Goal: Task Accomplishment & Management: Manage account settings

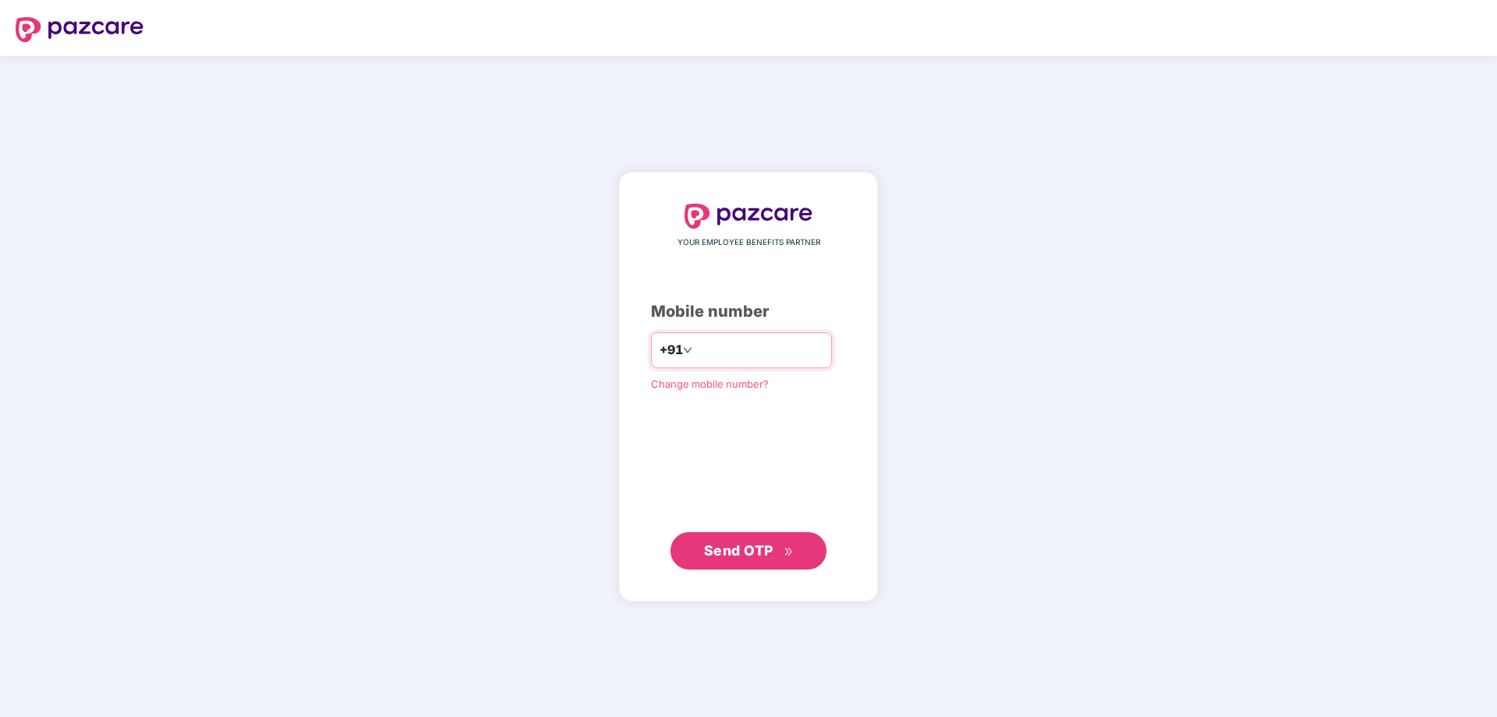
click at [695, 353] on input "number" at bounding box center [759, 350] width 128 height 25
click at [708, 360] on input "number" at bounding box center [759, 350] width 128 height 25
type input "**********"
click at [745, 557] on span "Send OTP" at bounding box center [738, 550] width 69 height 16
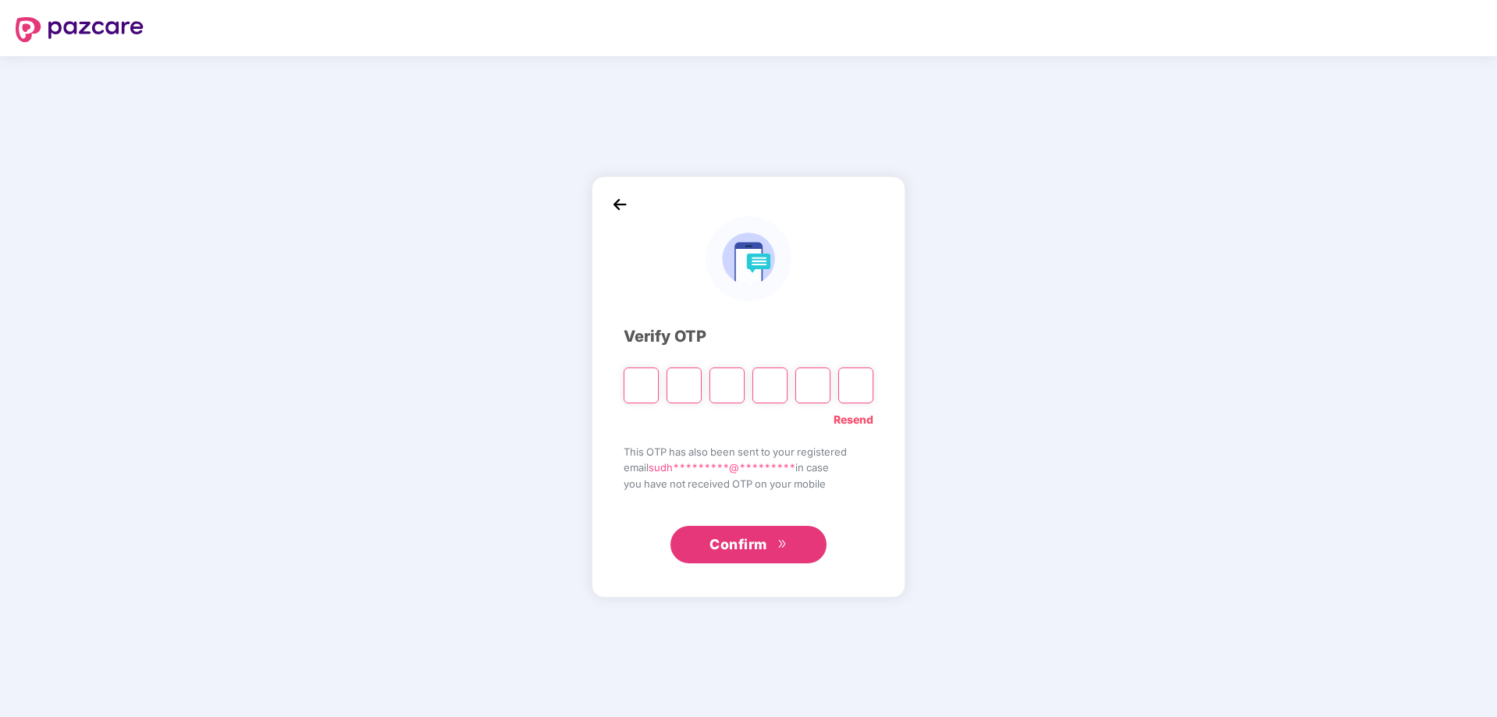
type input "*"
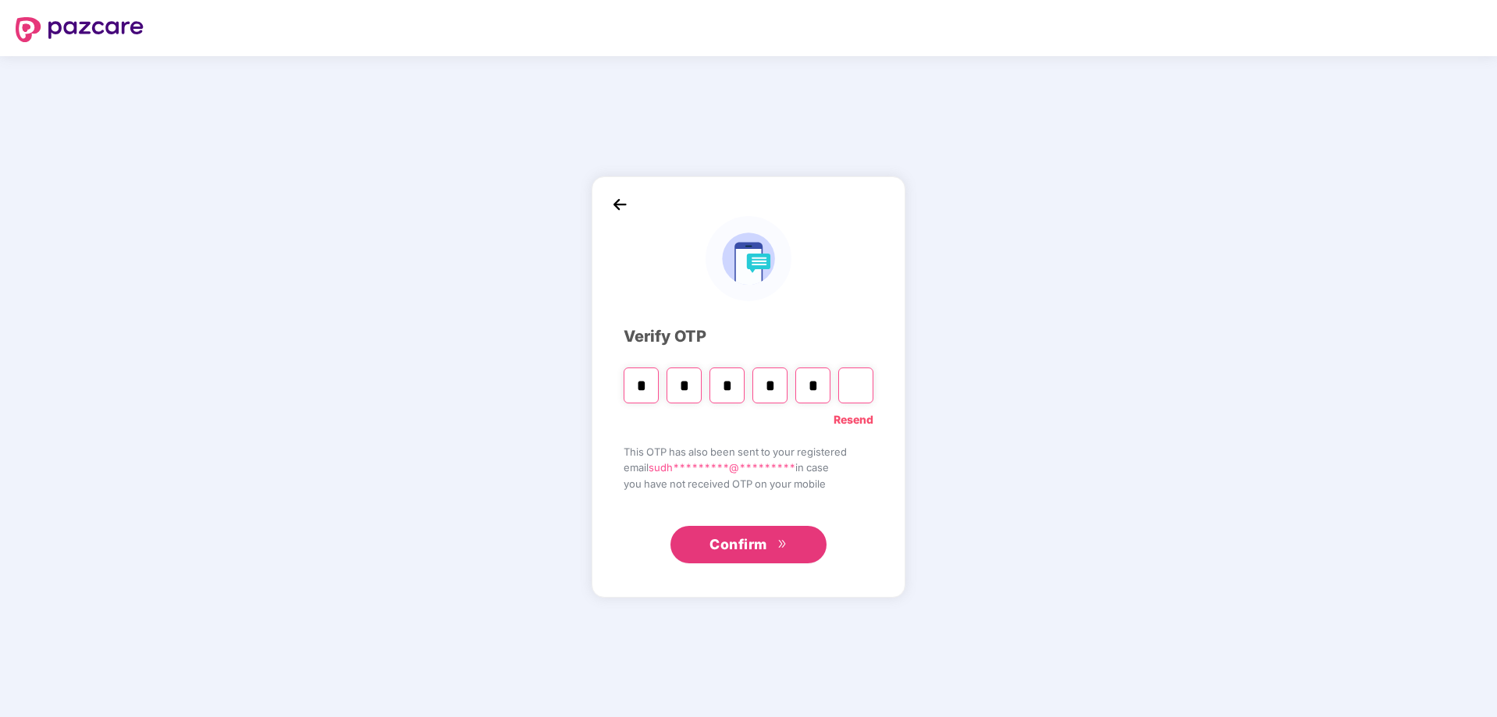
type input "*"
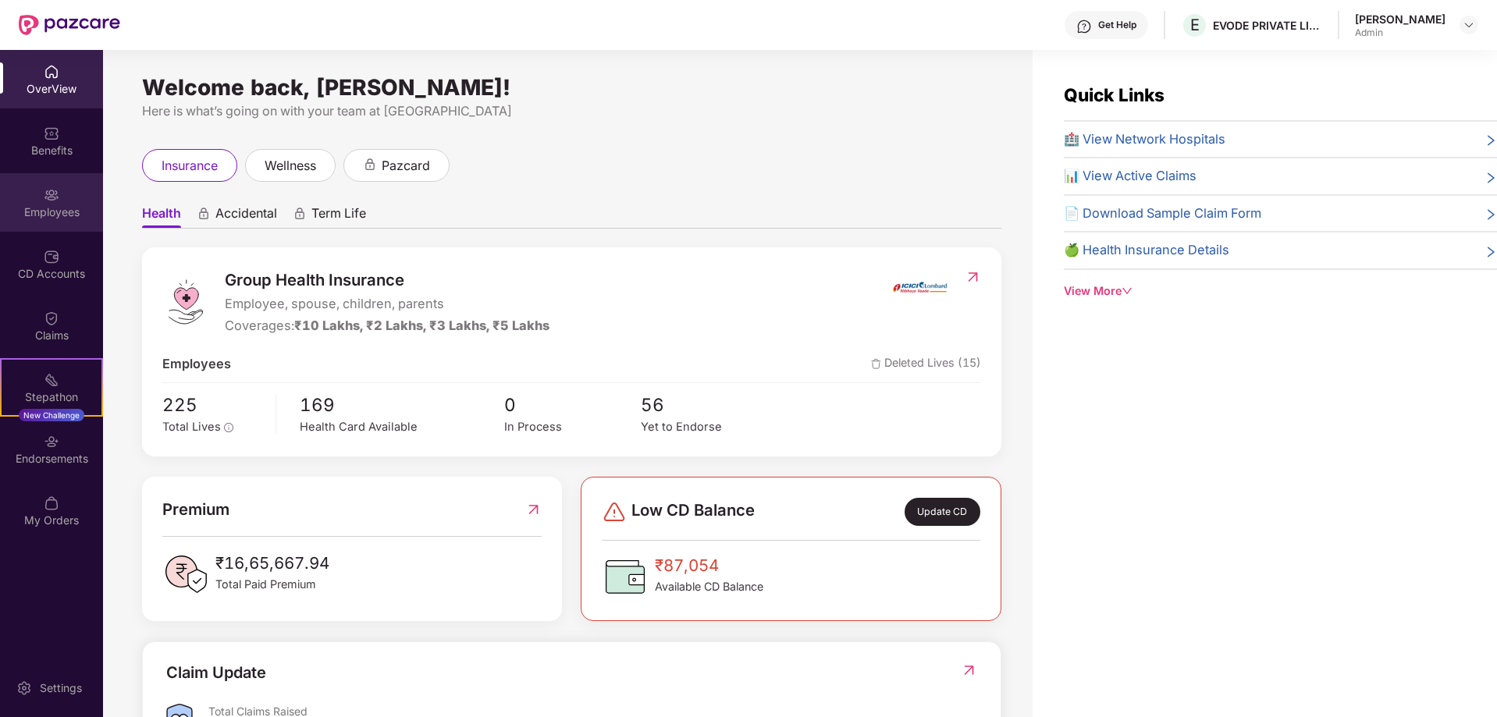
click at [44, 201] on img at bounding box center [52, 195] width 16 height 16
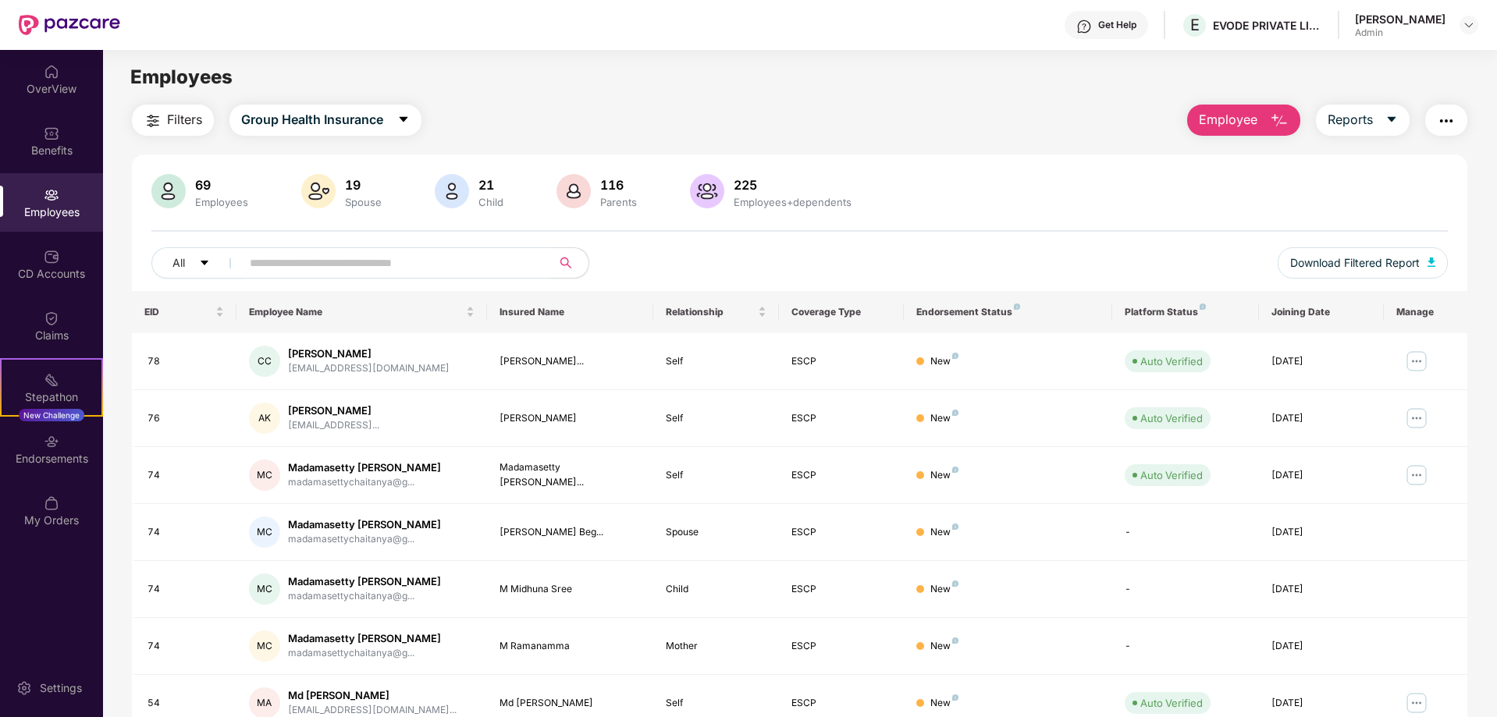
click at [472, 262] on input "text" at bounding box center [390, 262] width 280 height 23
click at [311, 268] on input "text" at bounding box center [390, 262] width 280 height 23
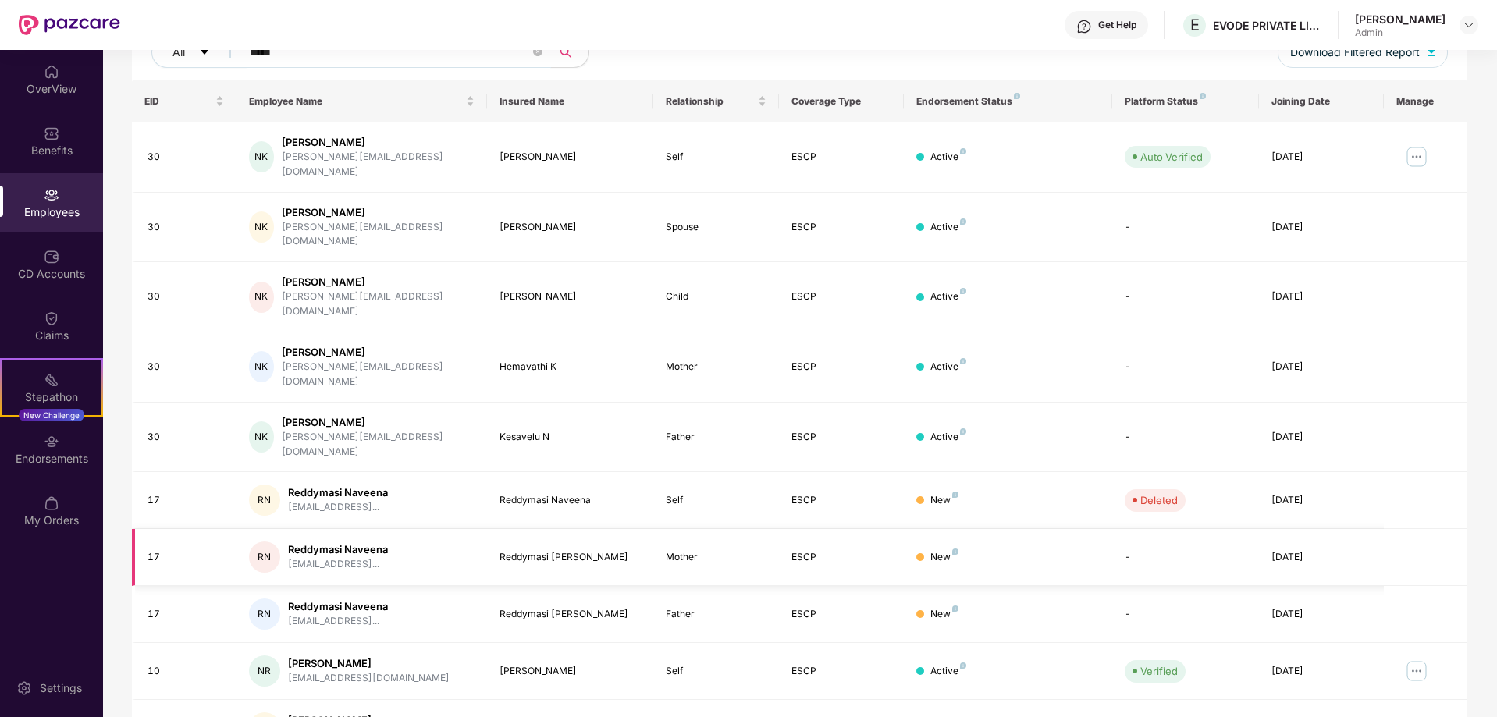
scroll to position [234, 0]
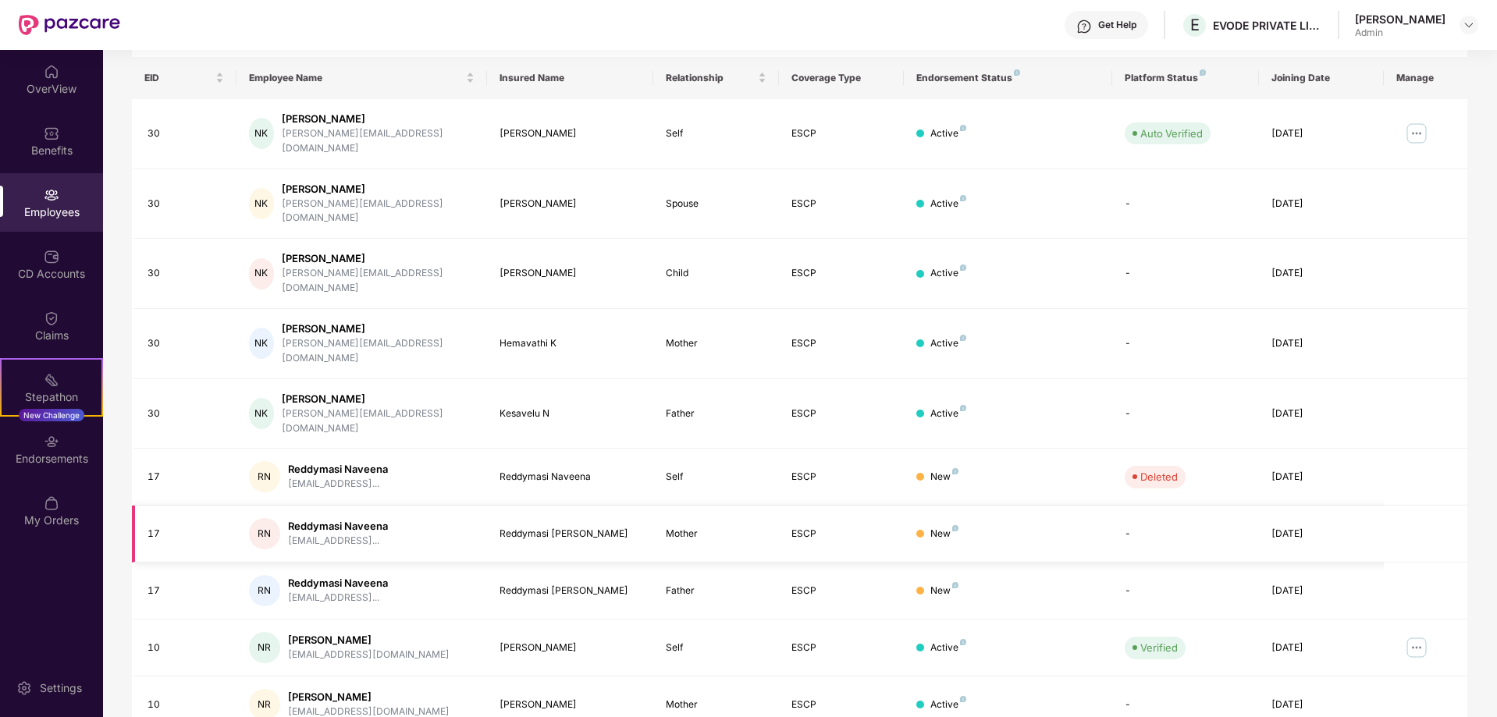
type input "*****"
click at [483, 506] on td "RN Reddymasi Naveena [EMAIL_ADDRESS]..." at bounding box center [361, 534] width 250 height 57
click at [683, 527] on div "Mother" at bounding box center [716, 534] width 100 height 15
click at [245, 506] on td "RN Reddymasi Naveena [EMAIL_ADDRESS]..." at bounding box center [361, 534] width 250 height 57
click at [832, 584] on div "ESCP" at bounding box center [841, 591] width 100 height 15
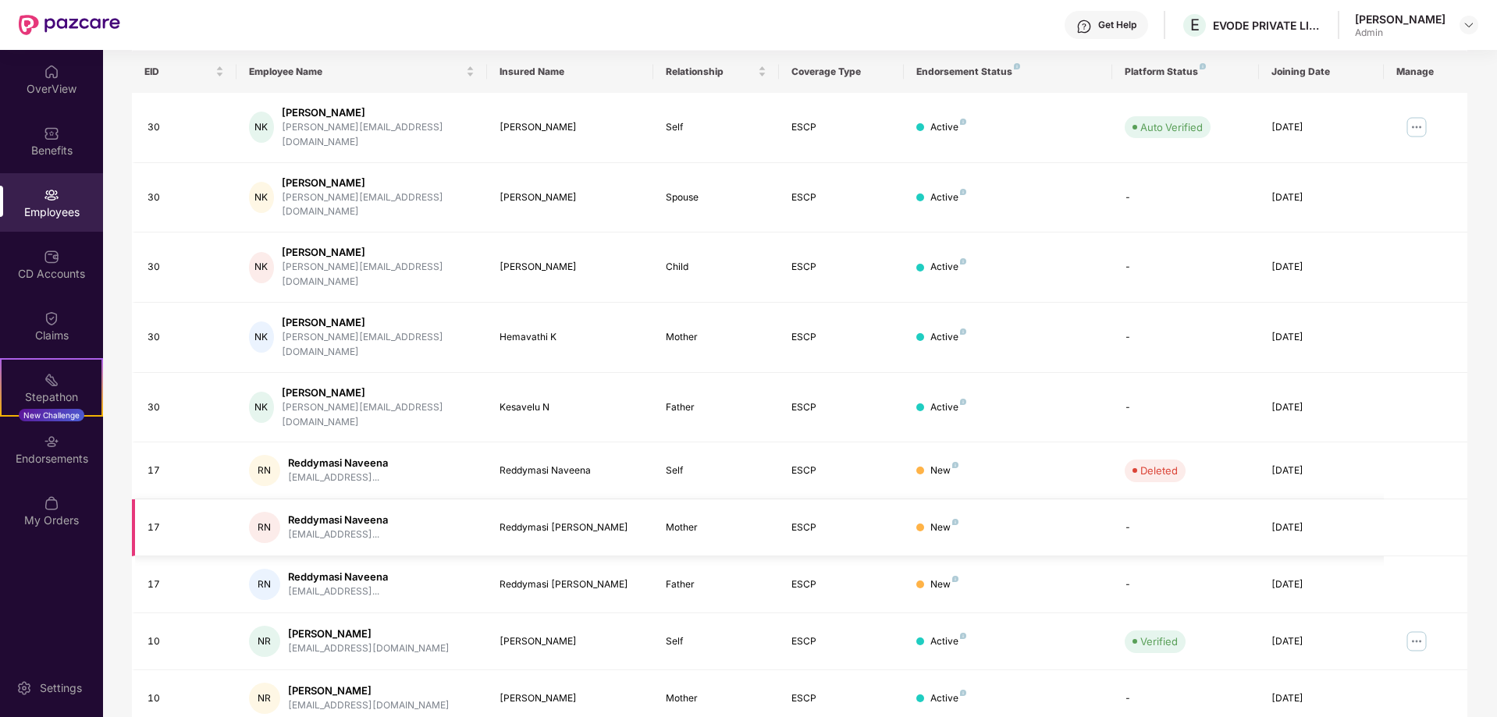
scroll to position [242, 0]
click at [1304, 462] on div "[DATE]" at bounding box center [1321, 469] width 100 height 15
click at [1144, 498] on td "-" at bounding box center [1185, 526] width 146 height 57
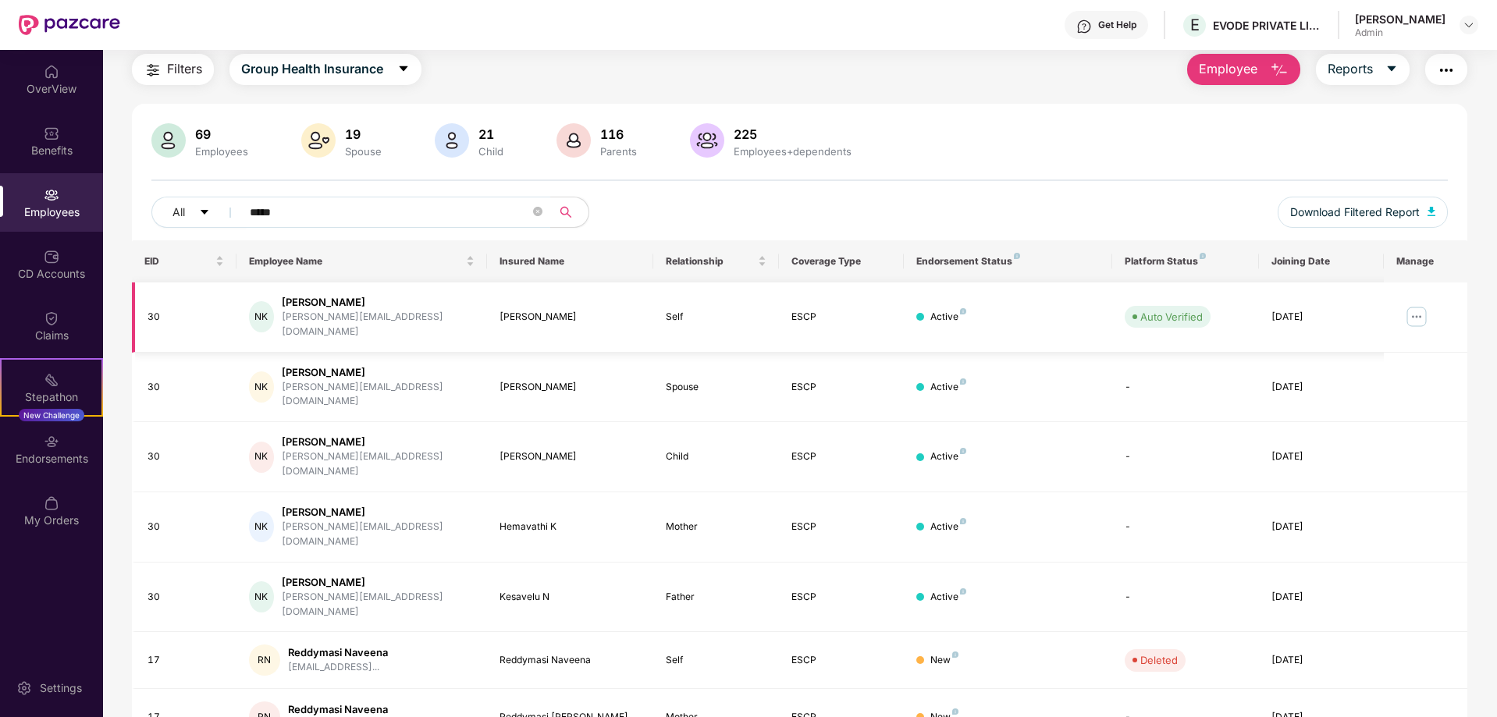
scroll to position [0, 0]
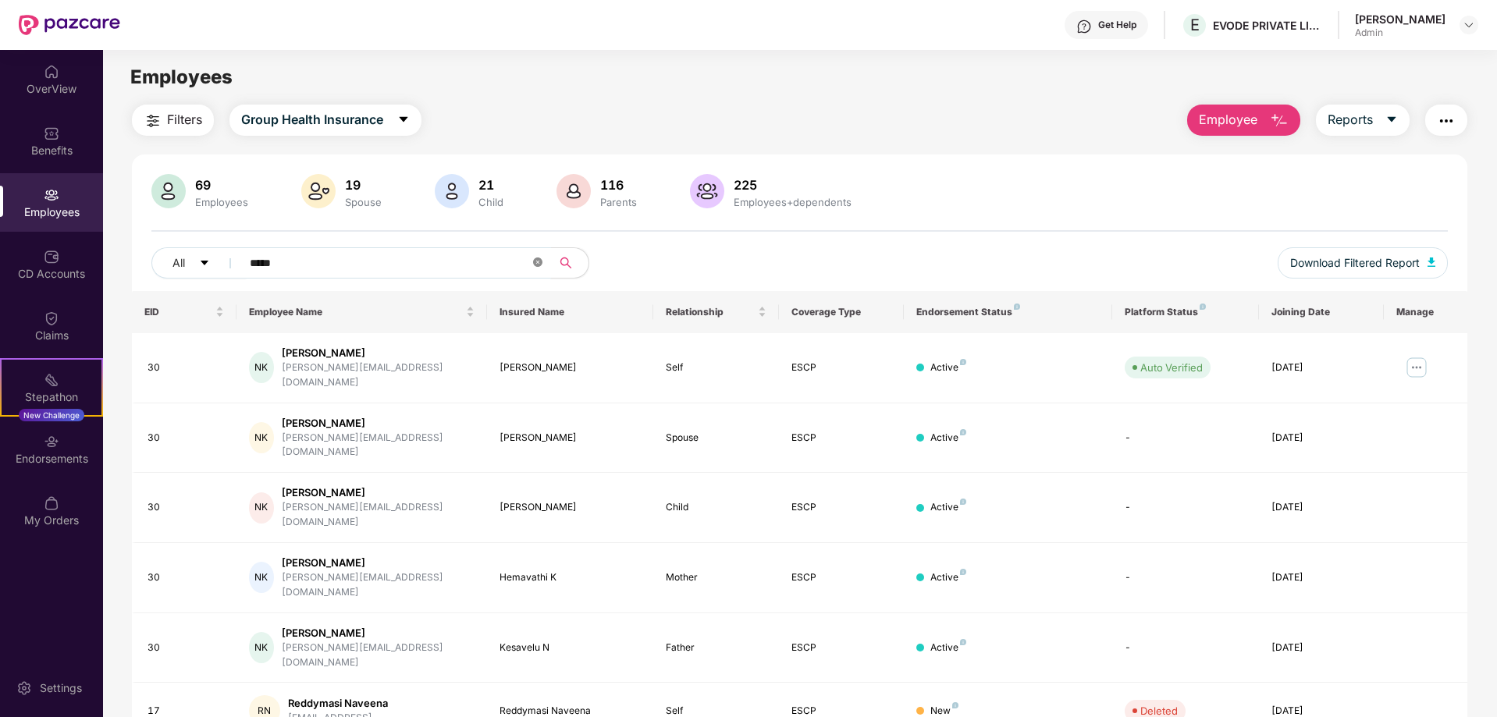
click at [538, 263] on icon "close-circle" at bounding box center [537, 261] width 9 height 9
click at [538, 263] on span at bounding box center [537, 262] width 9 height 23
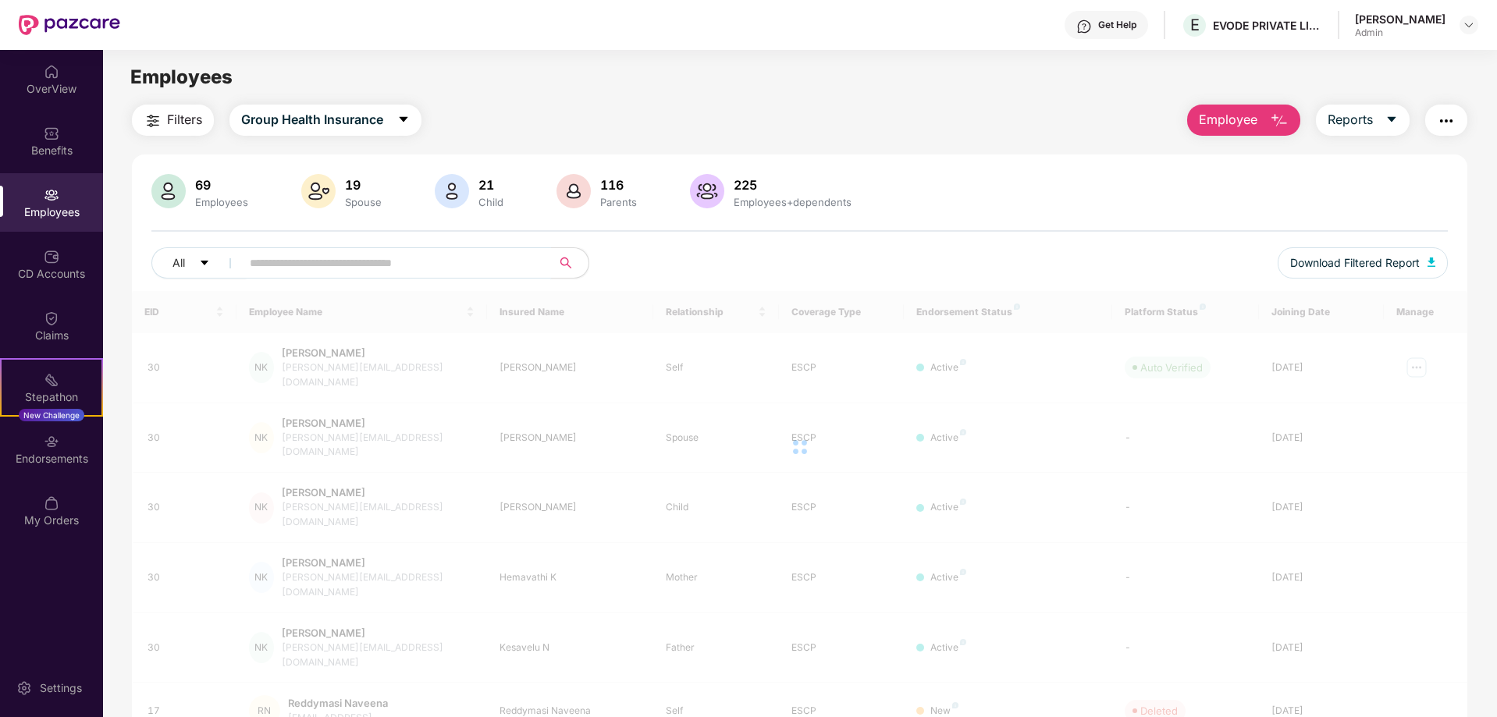
click at [410, 267] on input "text" at bounding box center [390, 262] width 280 height 23
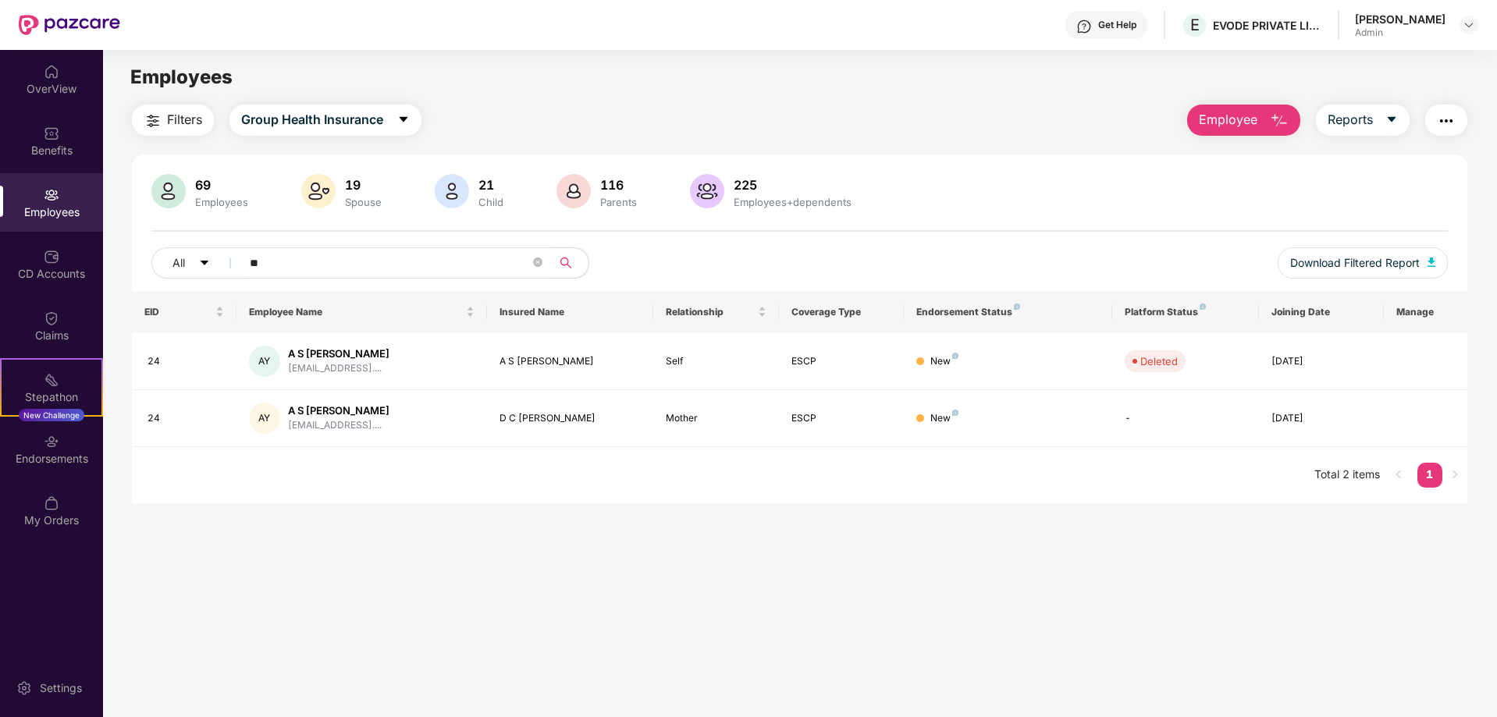
type input "*"
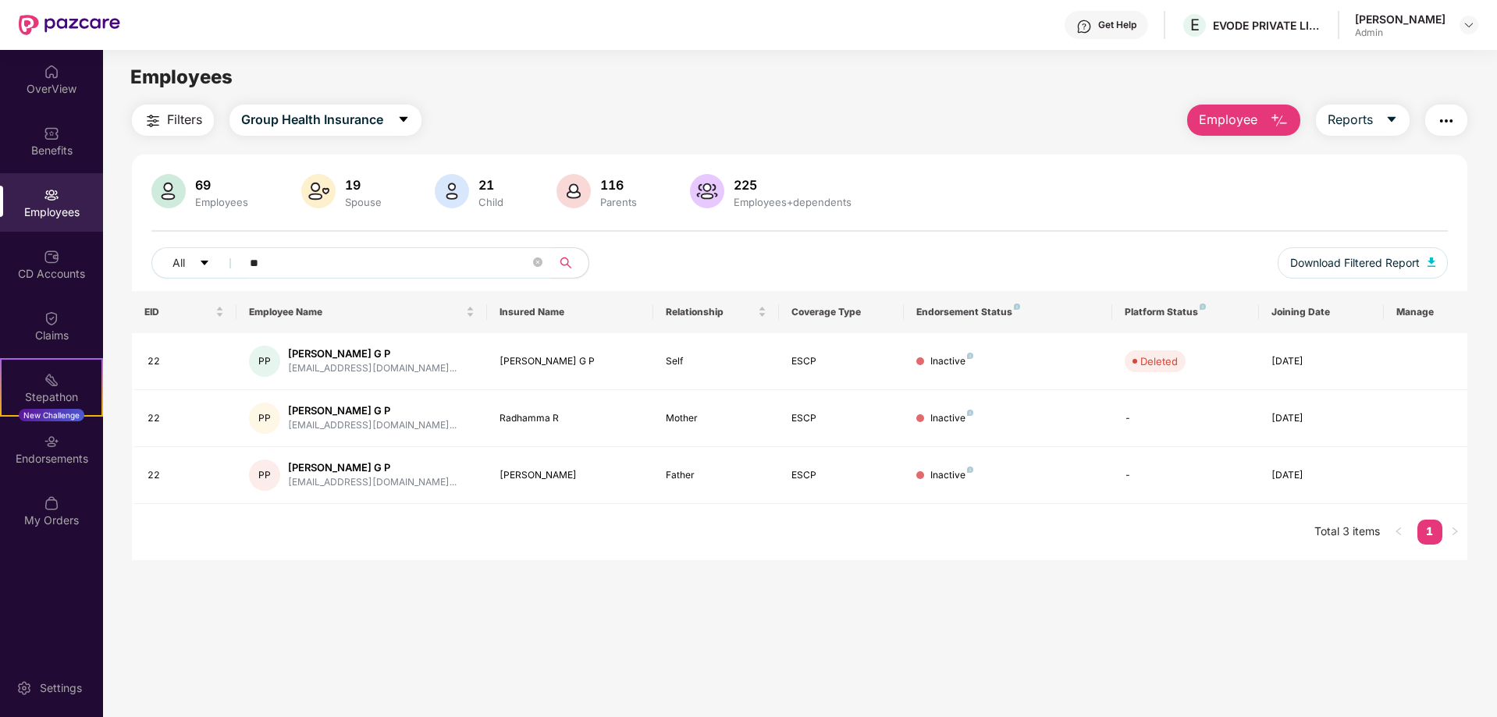
type input "*"
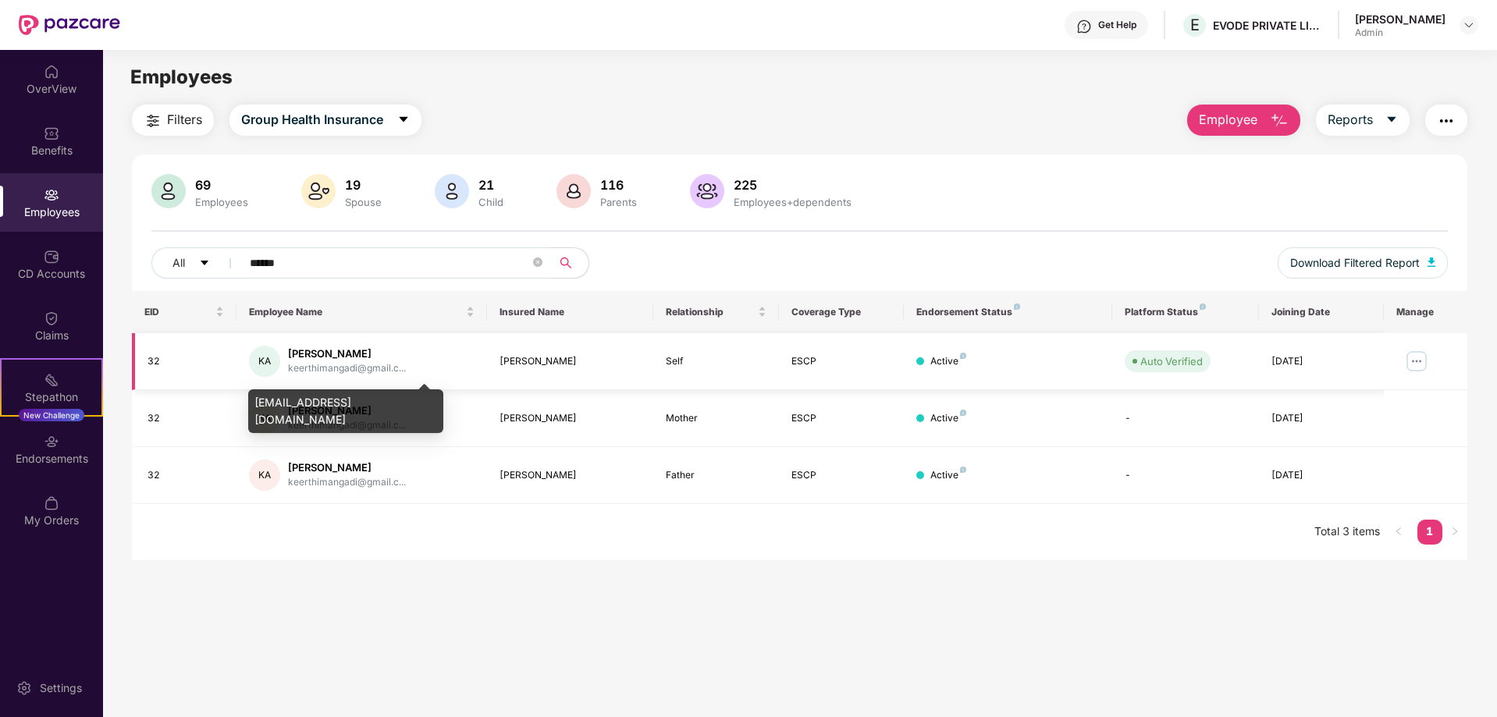
type input "******"
click at [396, 361] on div "keerthimangadi@gmail.c..." at bounding box center [347, 368] width 118 height 15
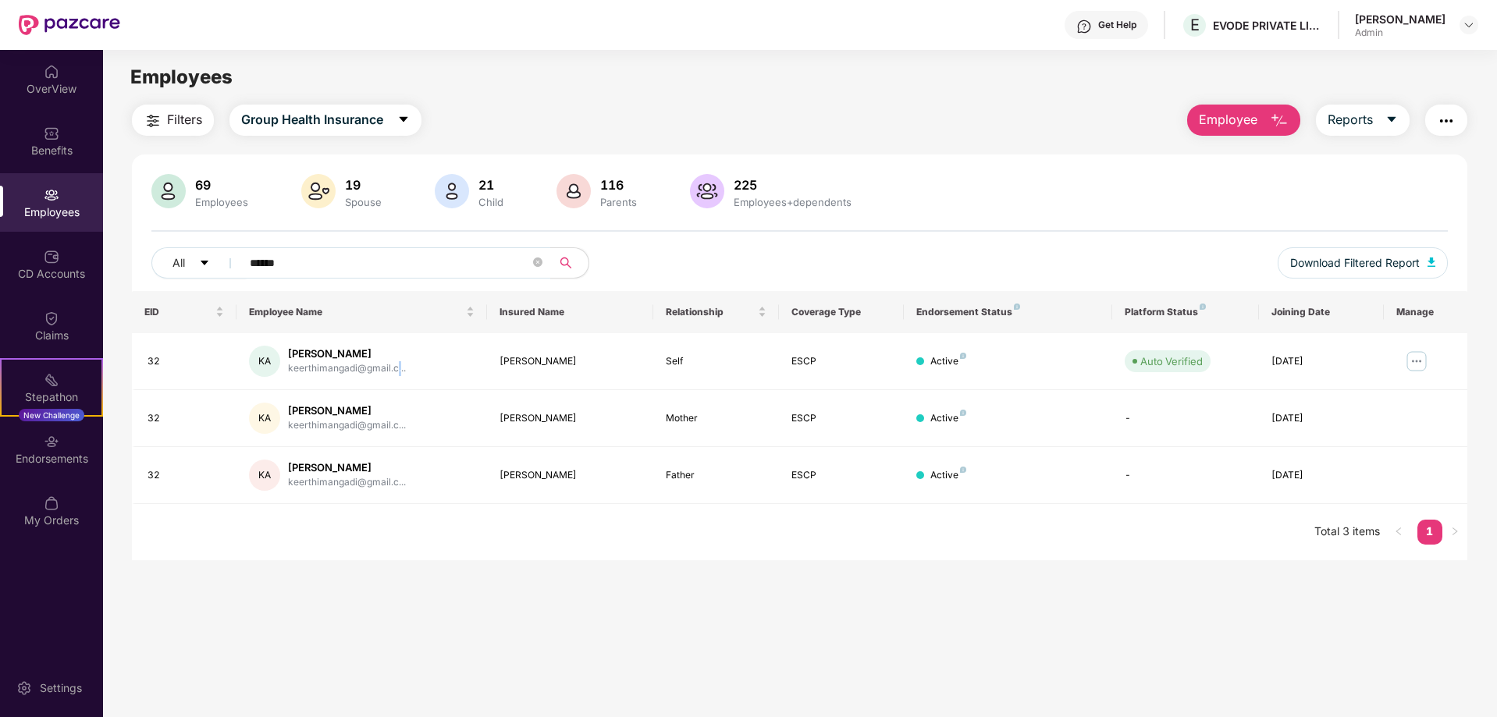
click at [1206, 122] on span "Employee" at bounding box center [1228, 120] width 59 height 20
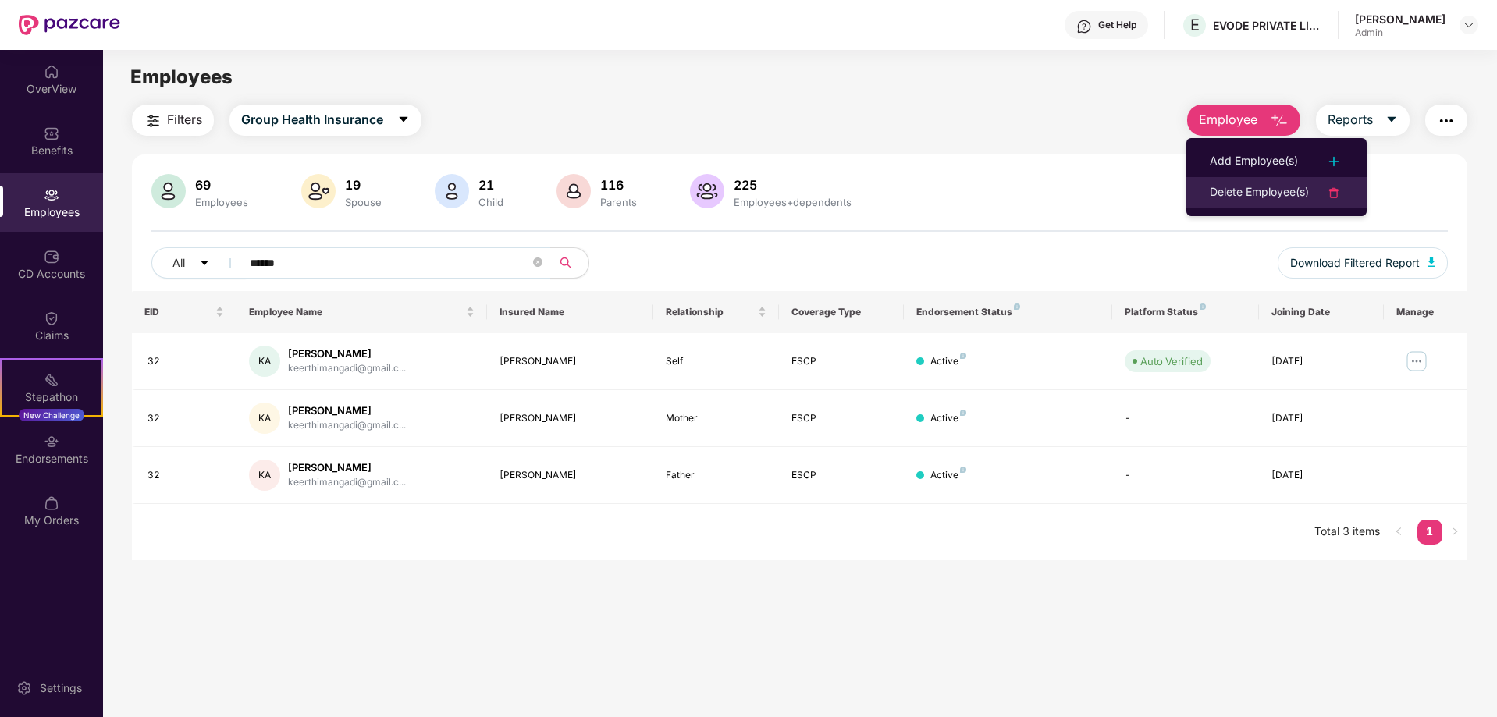
click at [1222, 194] on div "Delete Employee(s)" at bounding box center [1258, 192] width 99 height 19
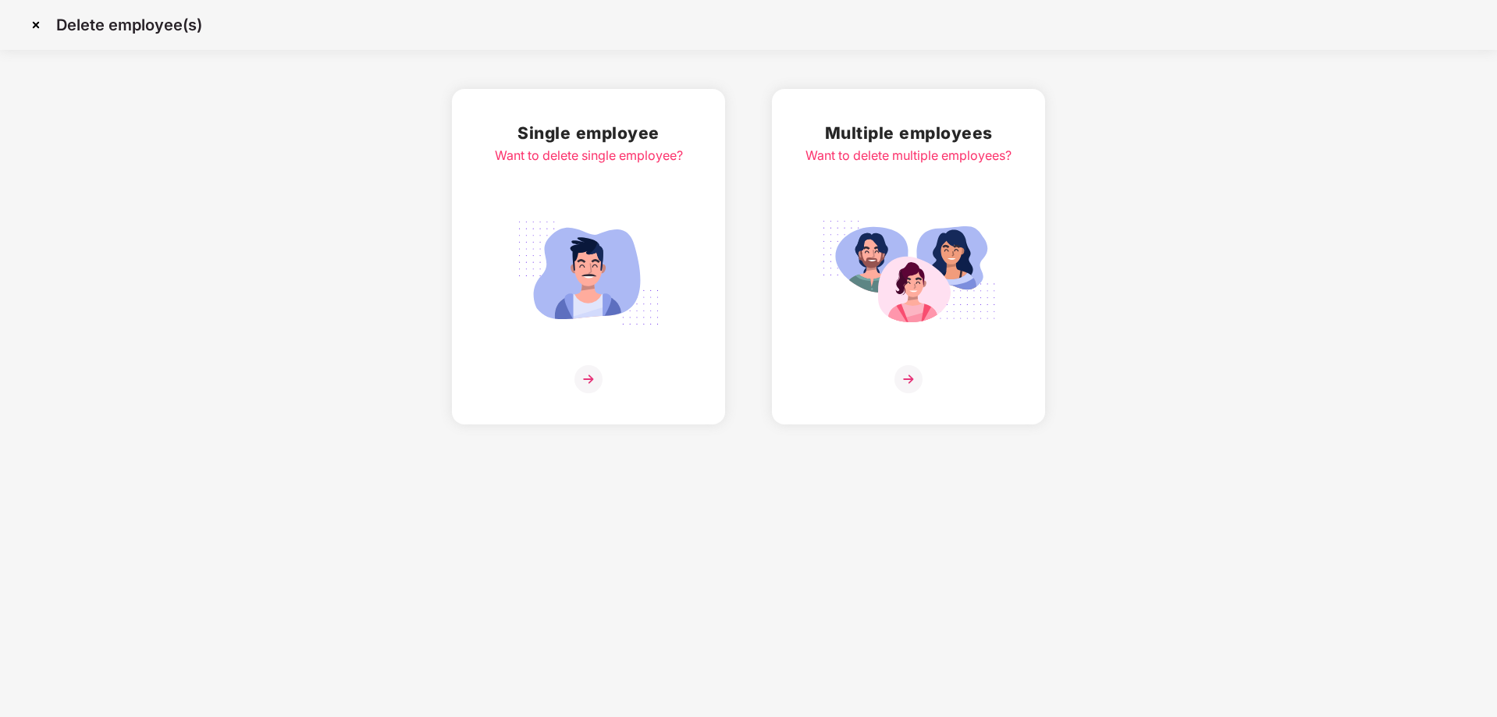
click at [587, 386] on img at bounding box center [588, 379] width 28 height 28
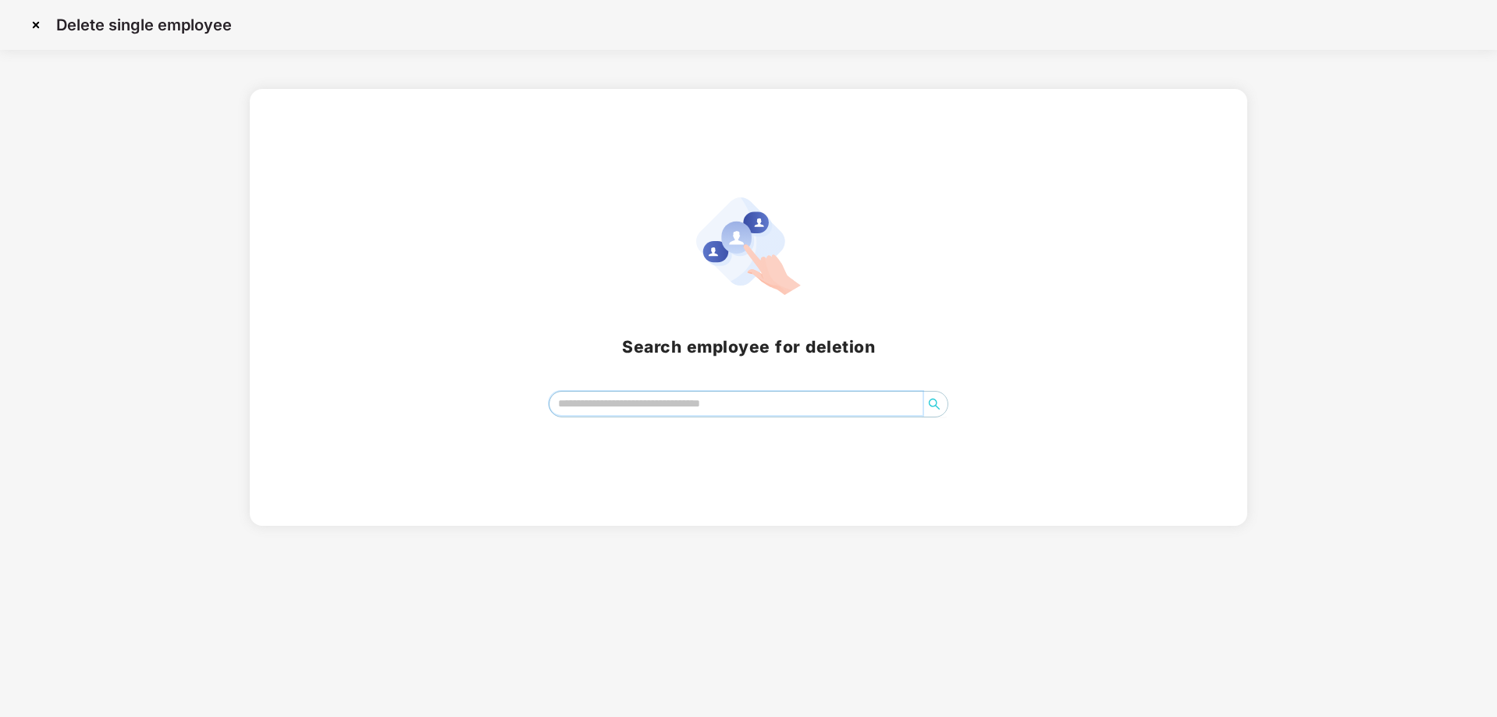
click at [602, 399] on input "search" at bounding box center [736, 403] width 374 height 23
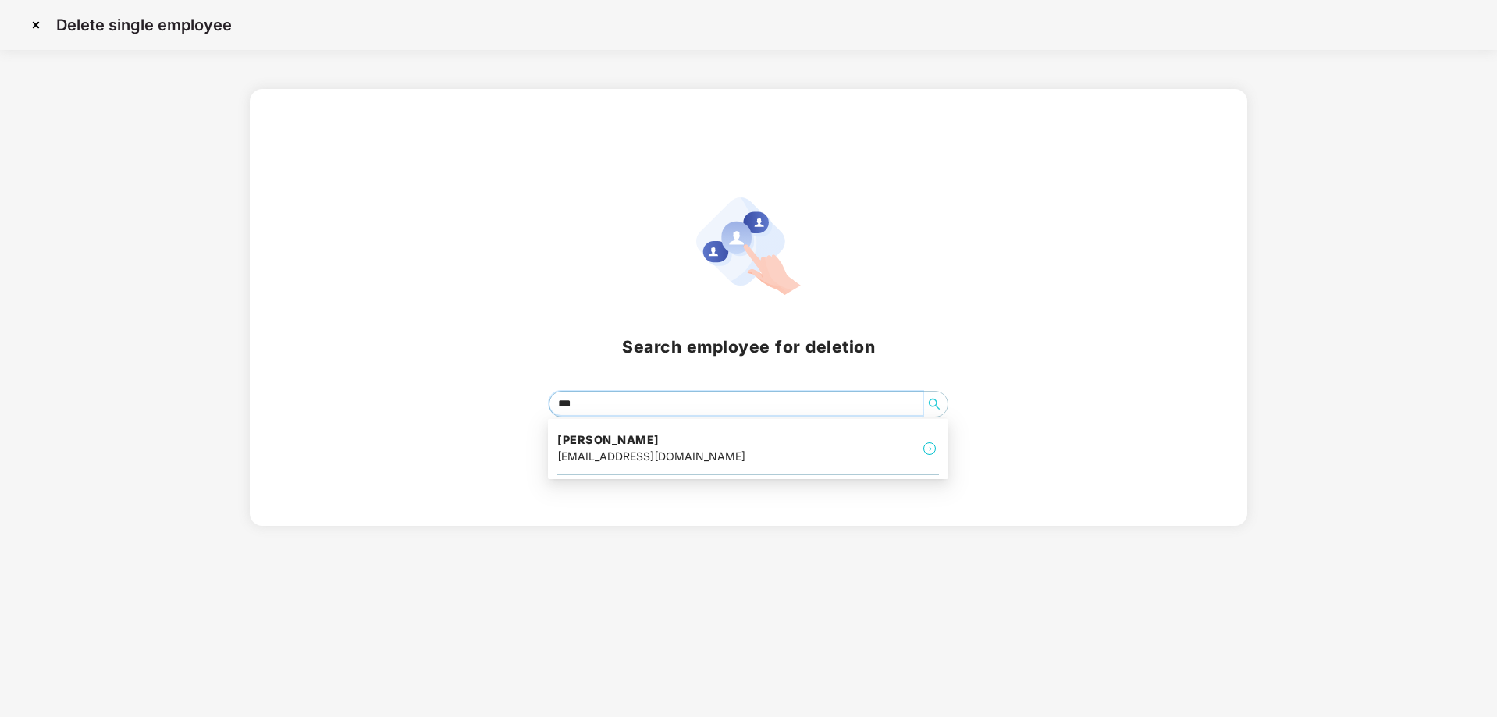
type input "****"
click at [683, 446] on h4 "[PERSON_NAME]" at bounding box center [651, 440] width 188 height 16
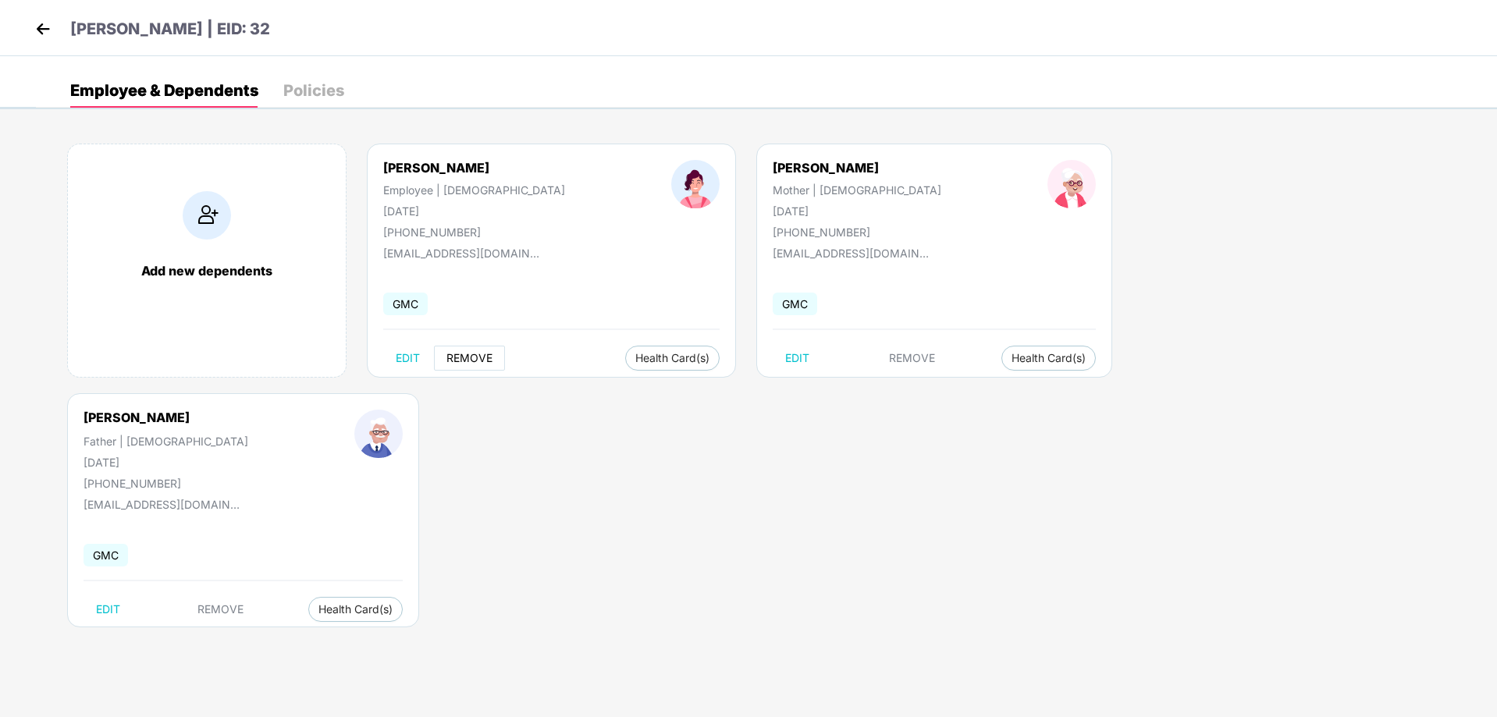
click at [475, 359] on span "REMOVE" at bounding box center [469, 358] width 46 height 12
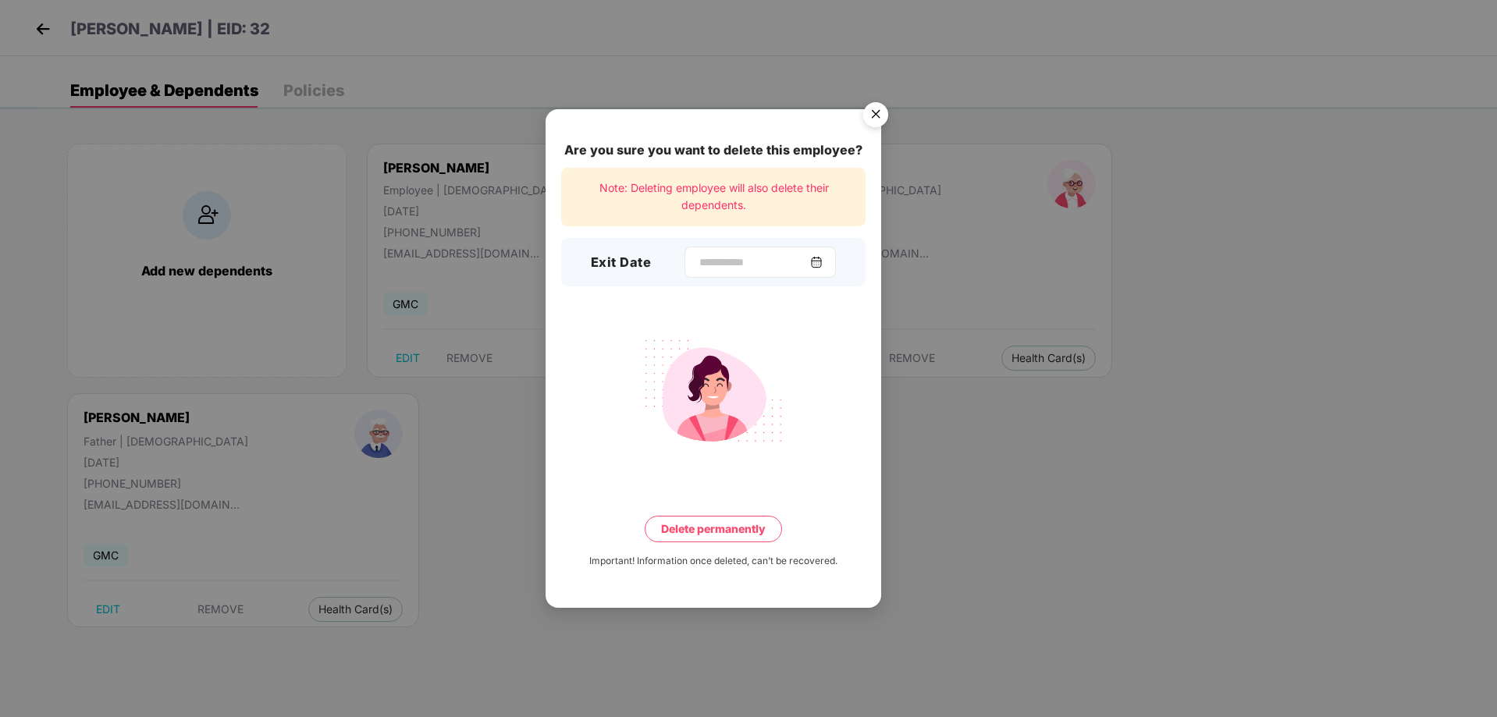
click at [822, 261] on img at bounding box center [816, 262] width 12 height 12
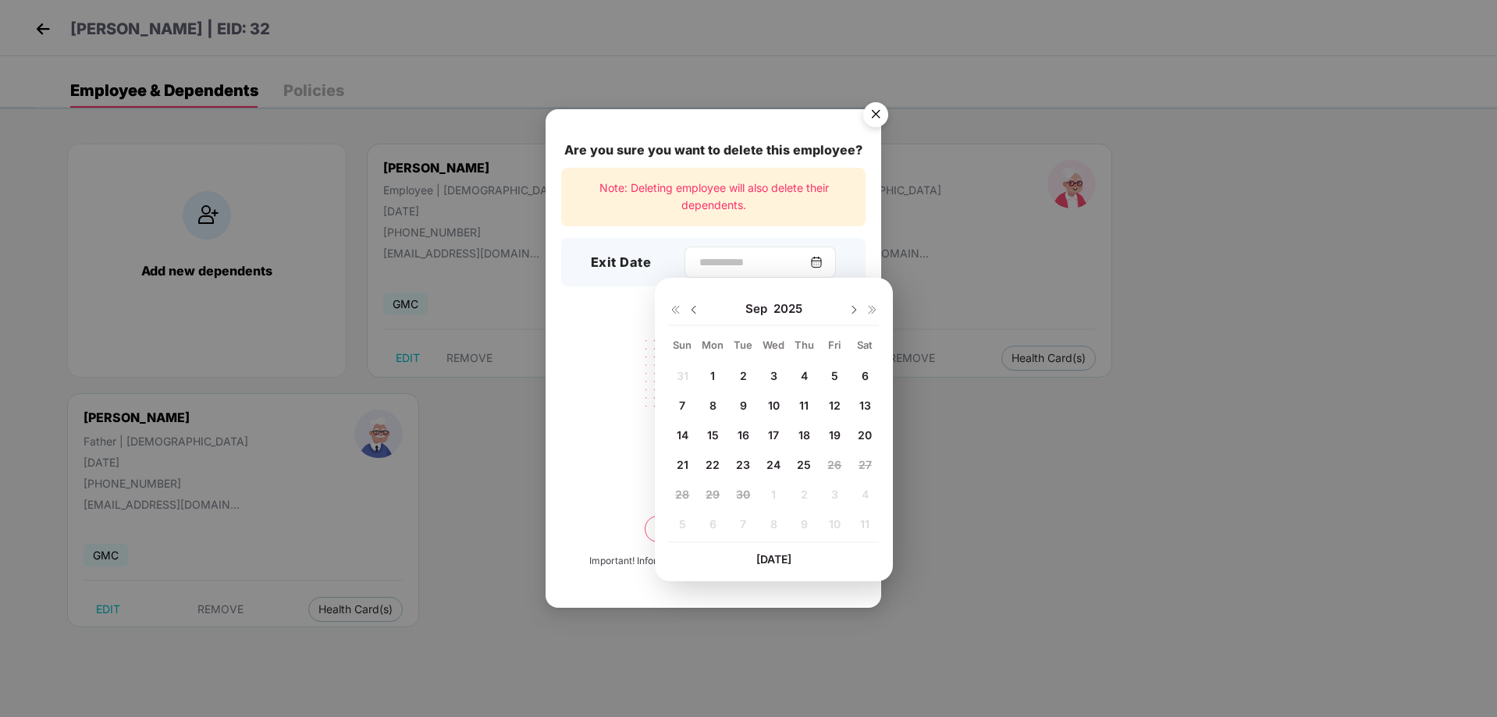
click at [822, 261] on img at bounding box center [816, 262] width 12 height 12
click at [691, 308] on img at bounding box center [693, 310] width 12 height 12
click at [855, 310] on img at bounding box center [853, 310] width 12 height 12
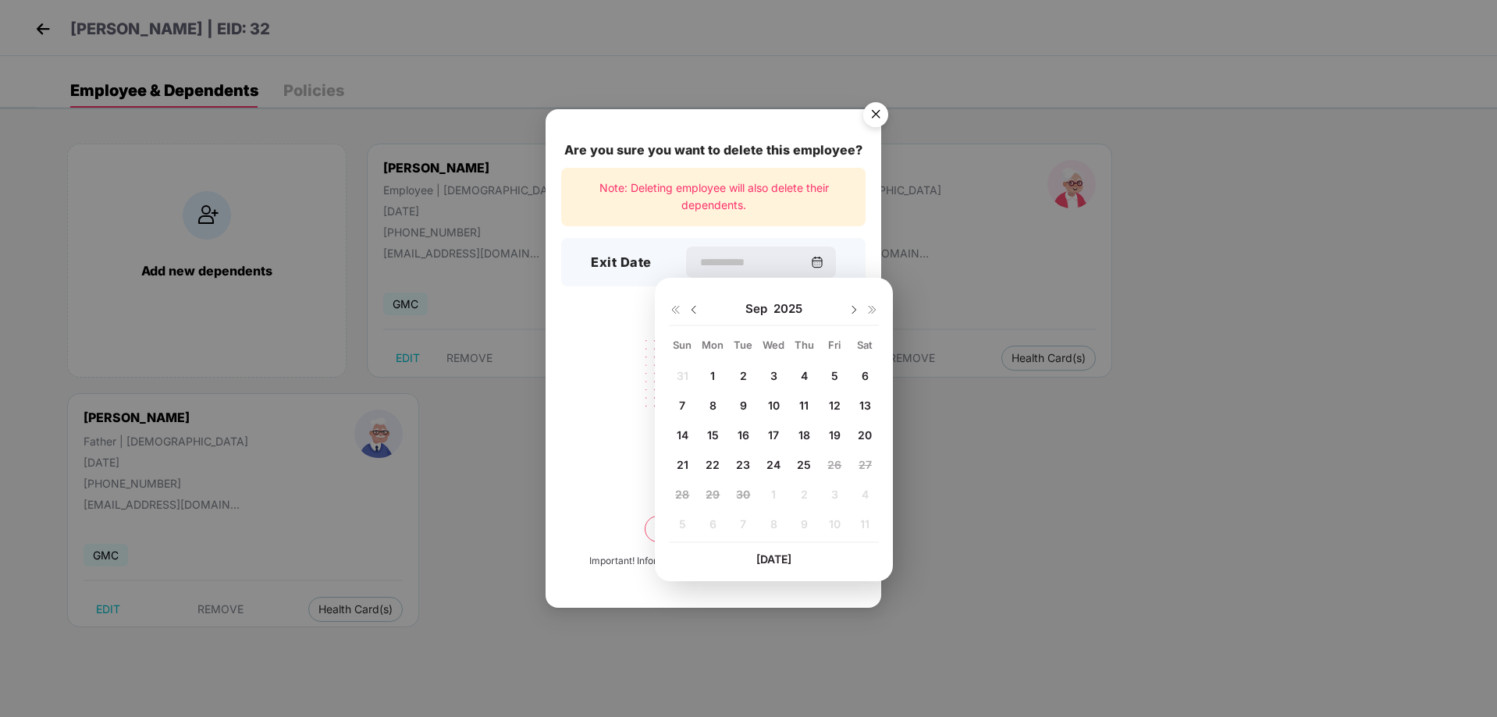
click at [690, 312] on img at bounding box center [693, 310] width 12 height 12
click at [772, 493] on span "27" at bounding box center [773, 494] width 13 height 13
type input "**********"
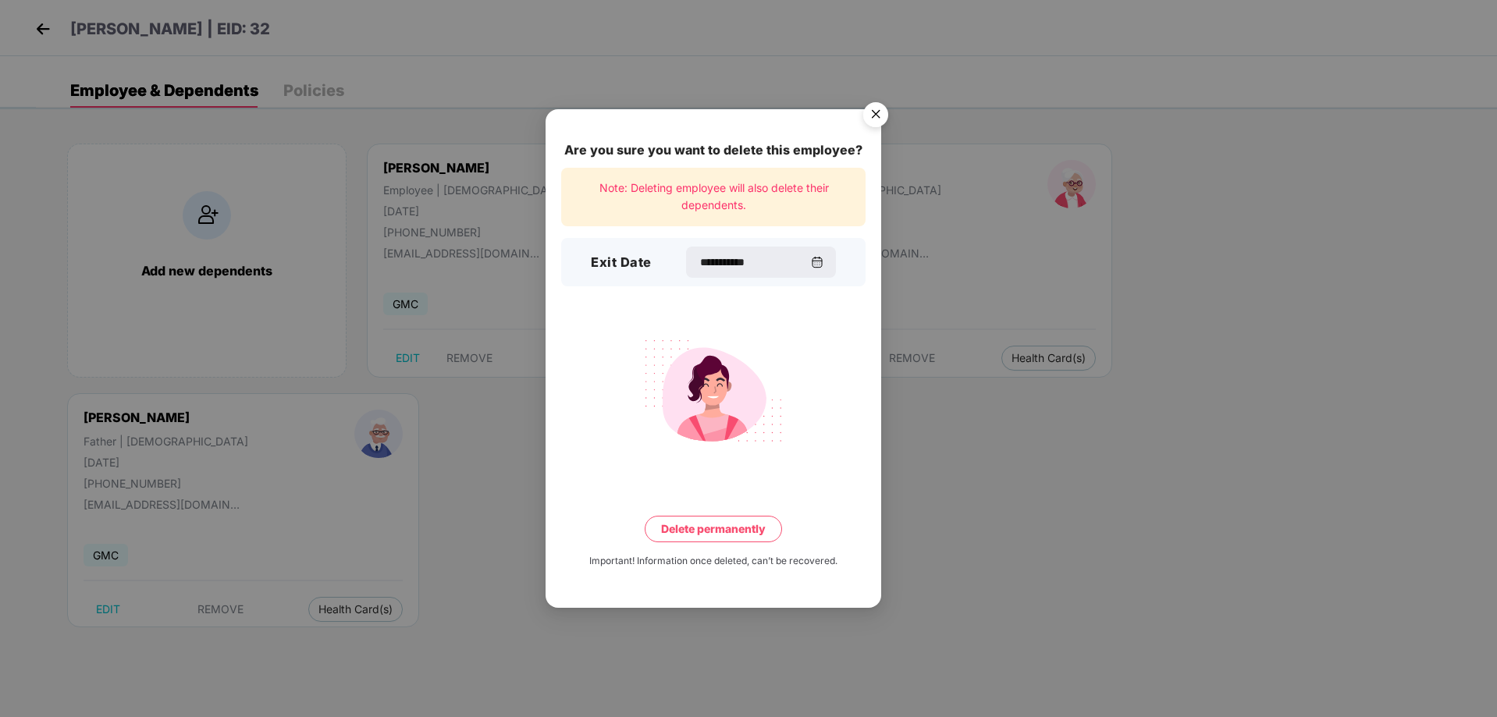
click at [741, 527] on button "Delete permanently" at bounding box center [713, 529] width 137 height 27
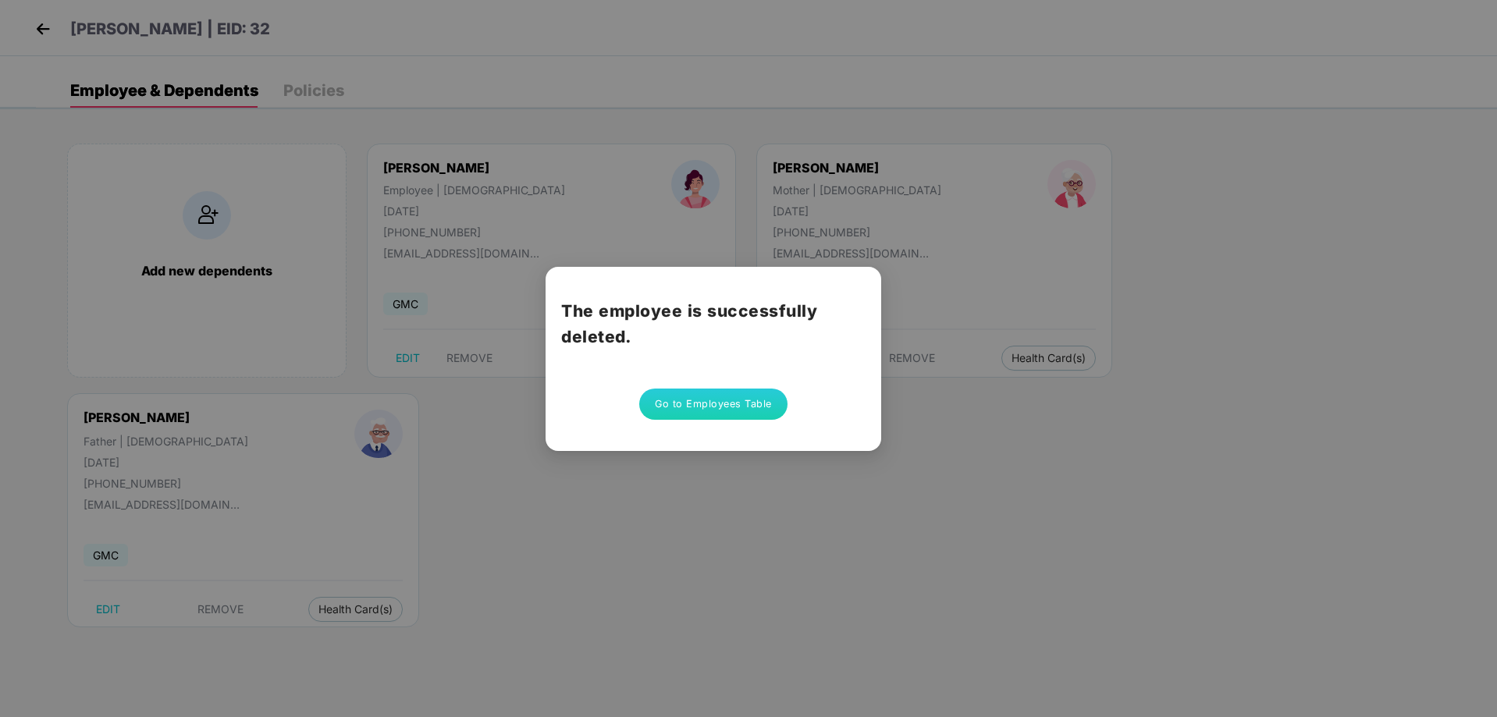
click at [677, 405] on button "Go to Employees Table" at bounding box center [713, 404] width 148 height 31
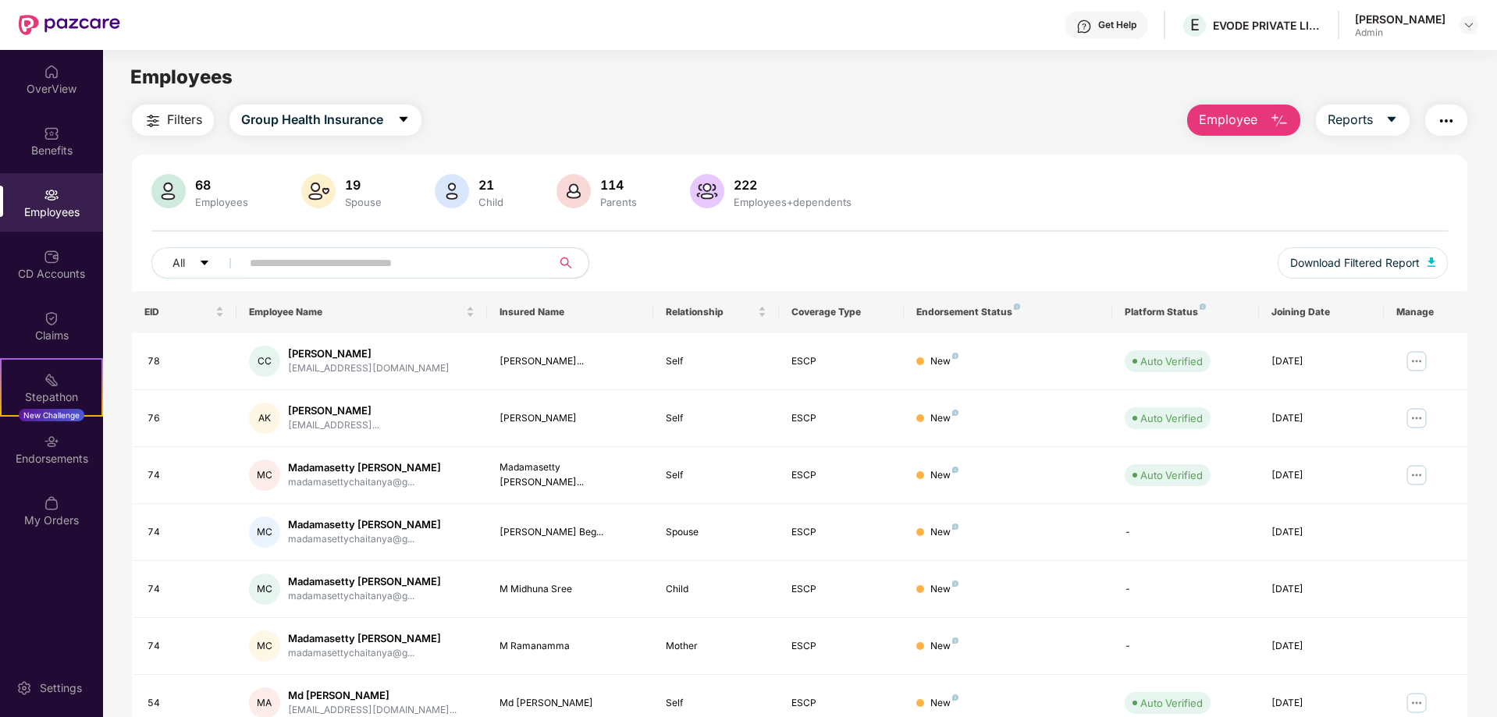
click at [1203, 119] on span "Employee" at bounding box center [1228, 120] width 59 height 20
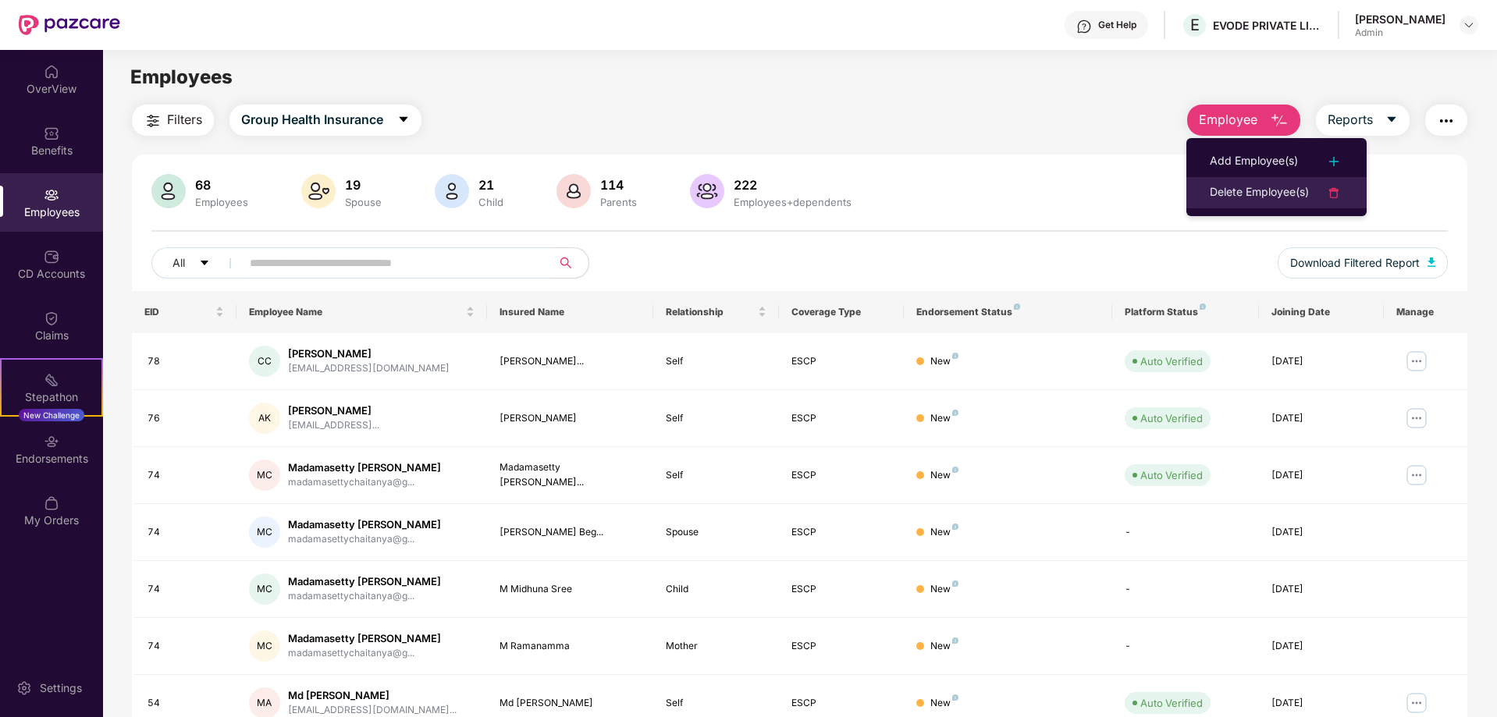
click at [1220, 197] on div "Delete Employee(s)" at bounding box center [1258, 192] width 99 height 19
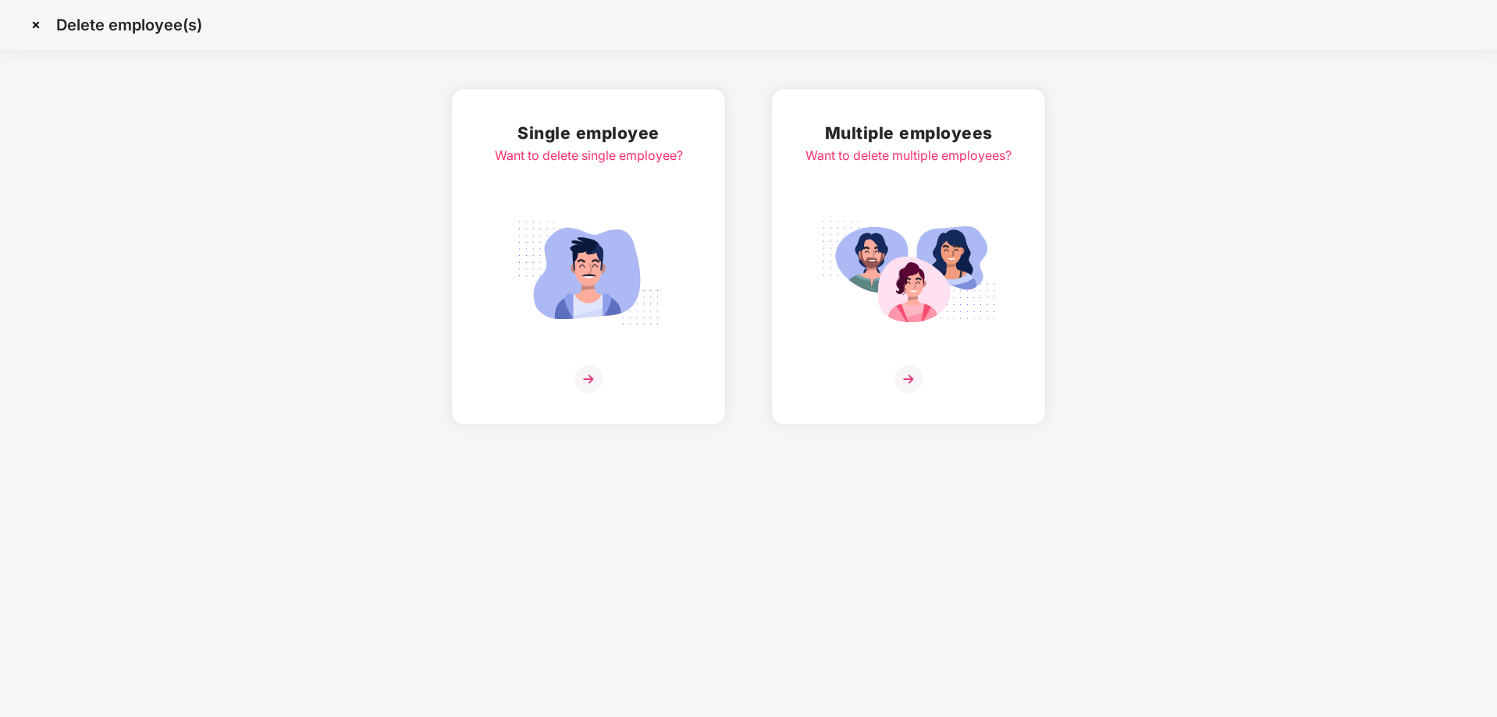
click at [587, 379] on img at bounding box center [588, 379] width 28 height 28
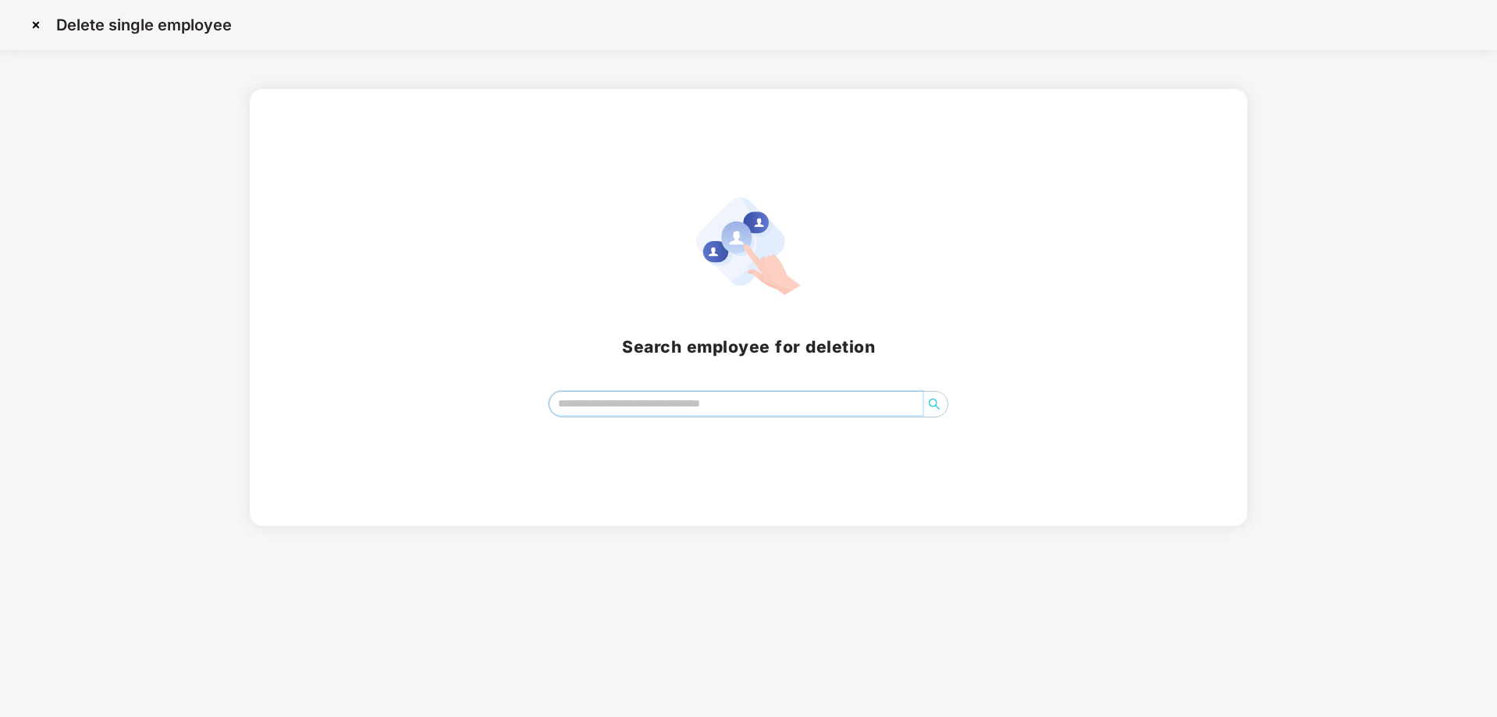
click at [622, 404] on input "search" at bounding box center [736, 403] width 374 height 23
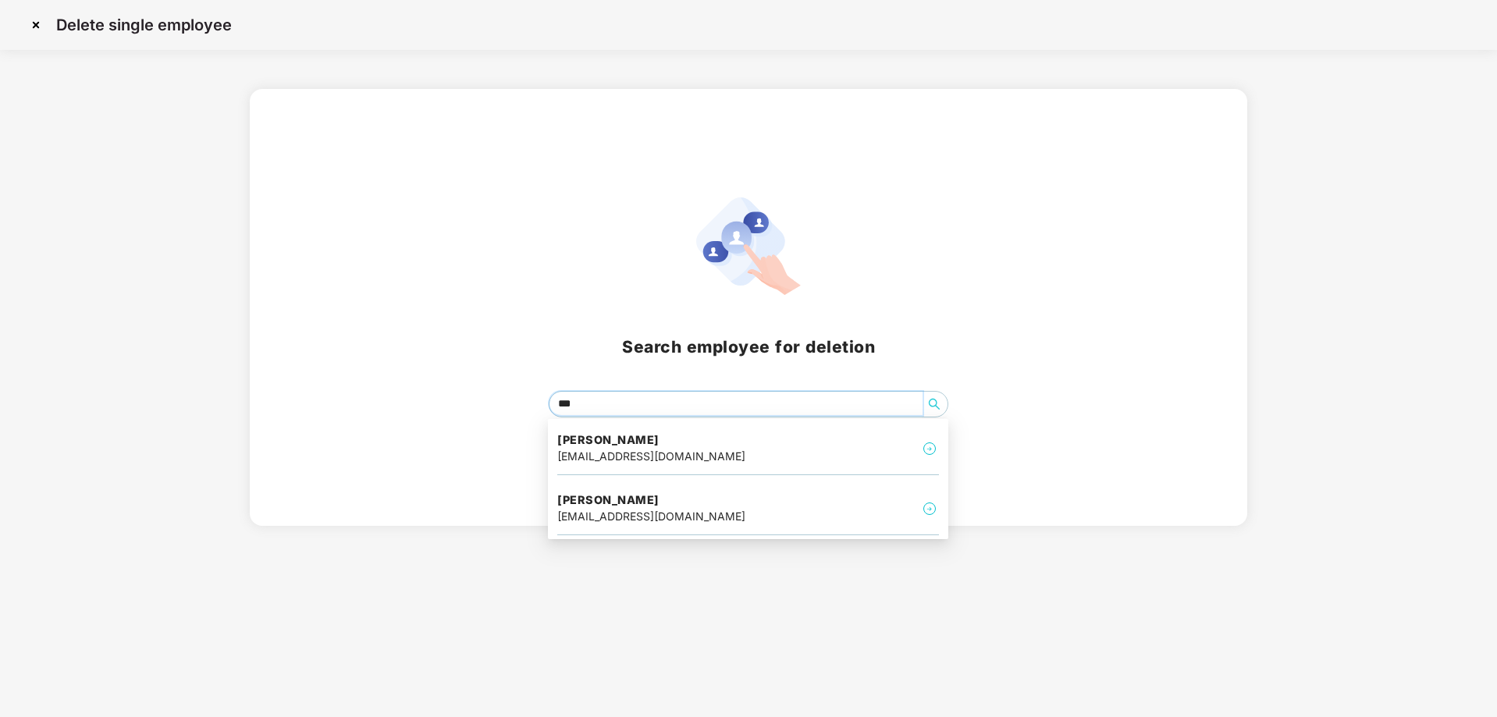
type input "****"
click at [732, 509] on div "[EMAIL_ADDRESS][DOMAIN_NAME]" at bounding box center [651, 516] width 188 height 17
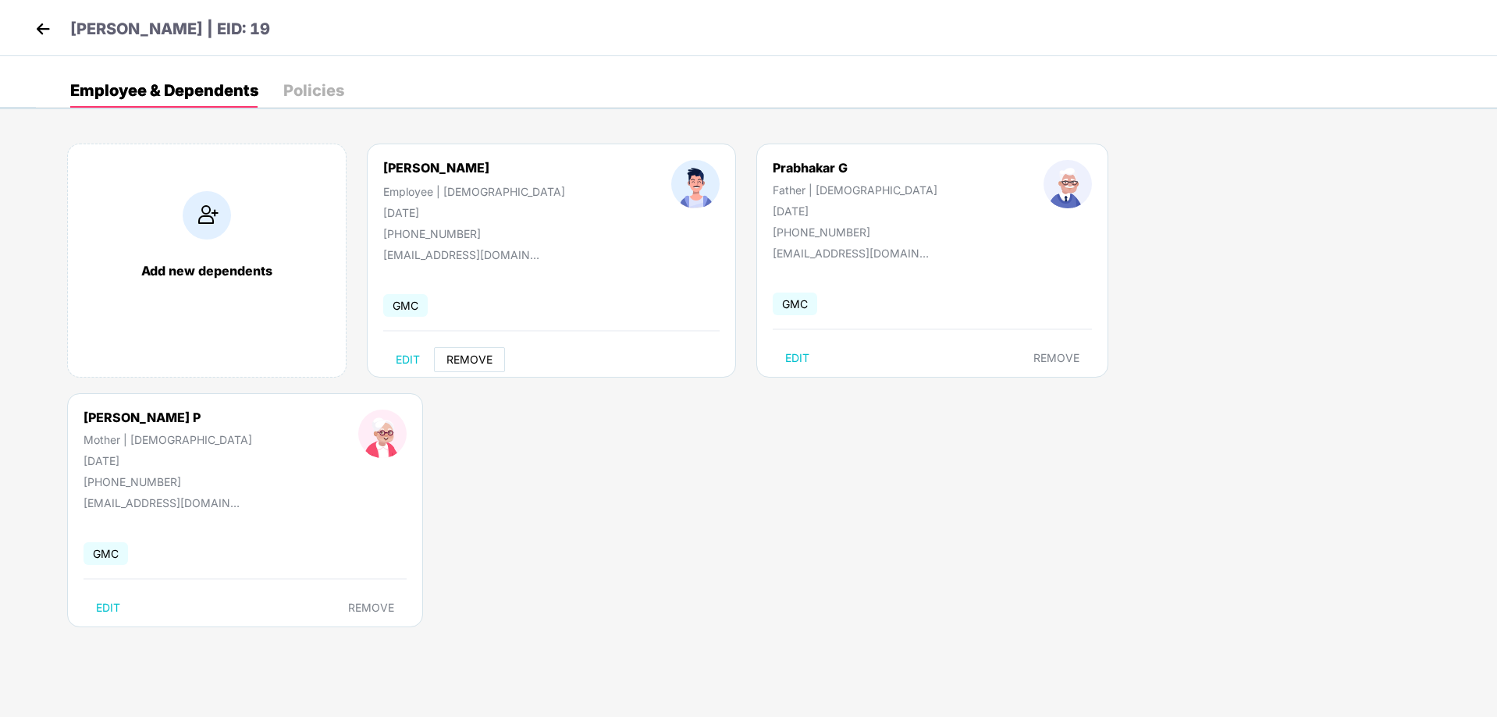
click at [470, 360] on span "REMOVE" at bounding box center [469, 359] width 46 height 12
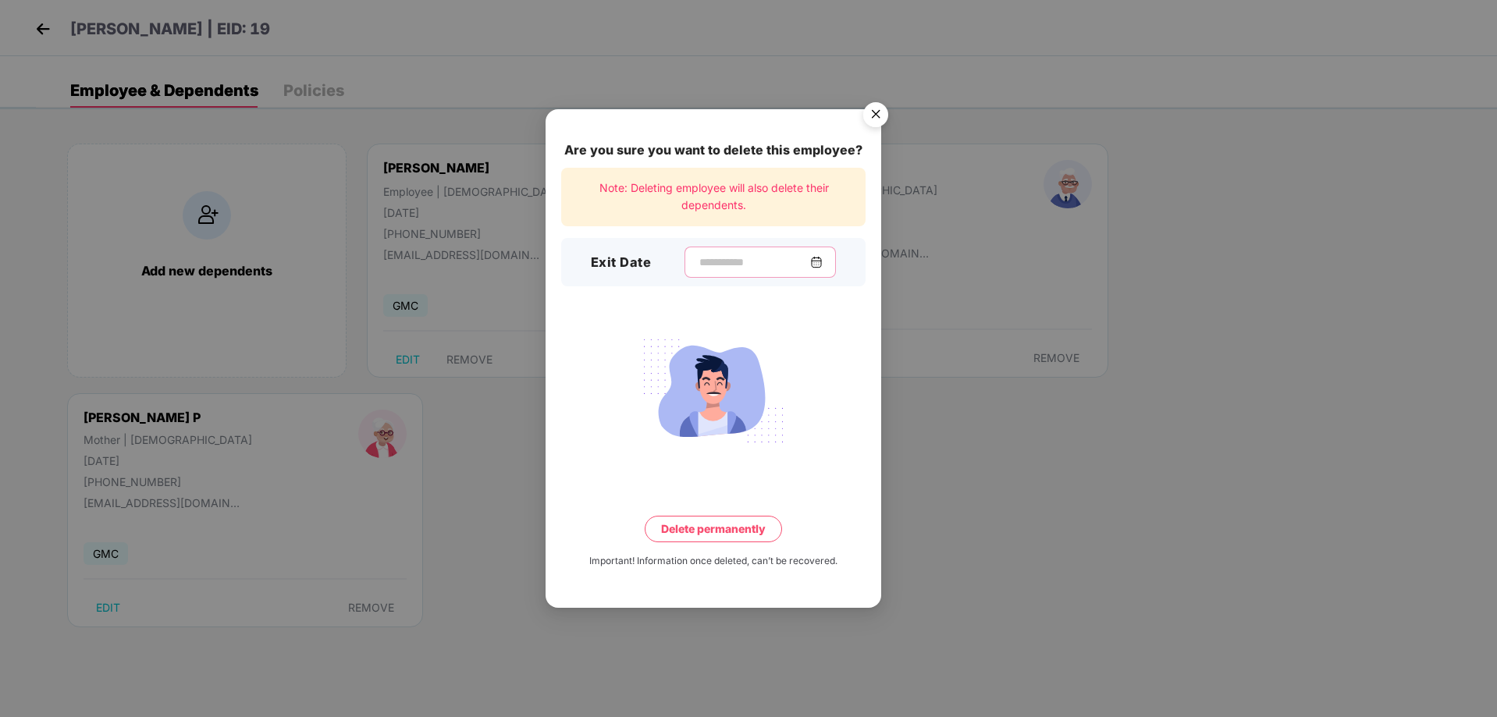
click at [771, 265] on input at bounding box center [754, 262] width 112 height 16
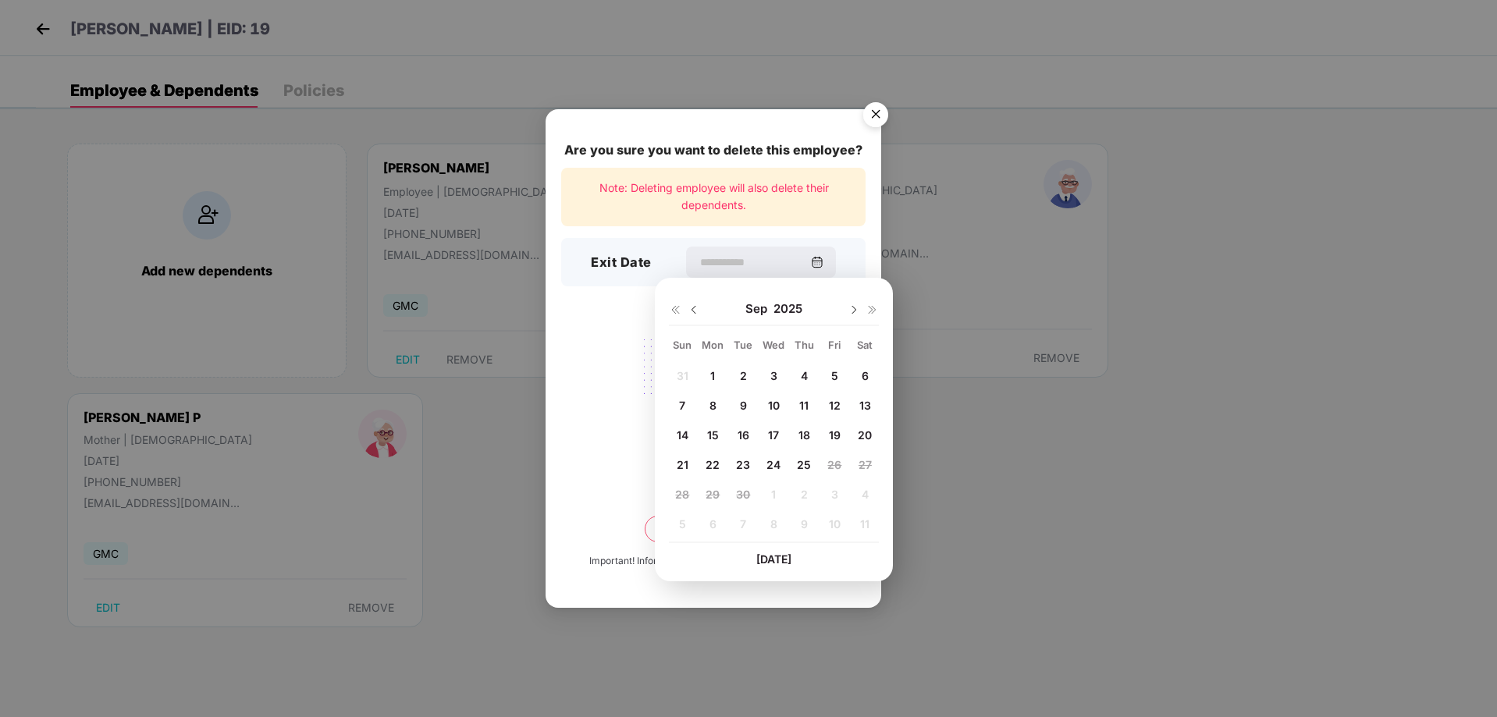
click at [877, 113] on img "Close" at bounding box center [876, 117] width 44 height 44
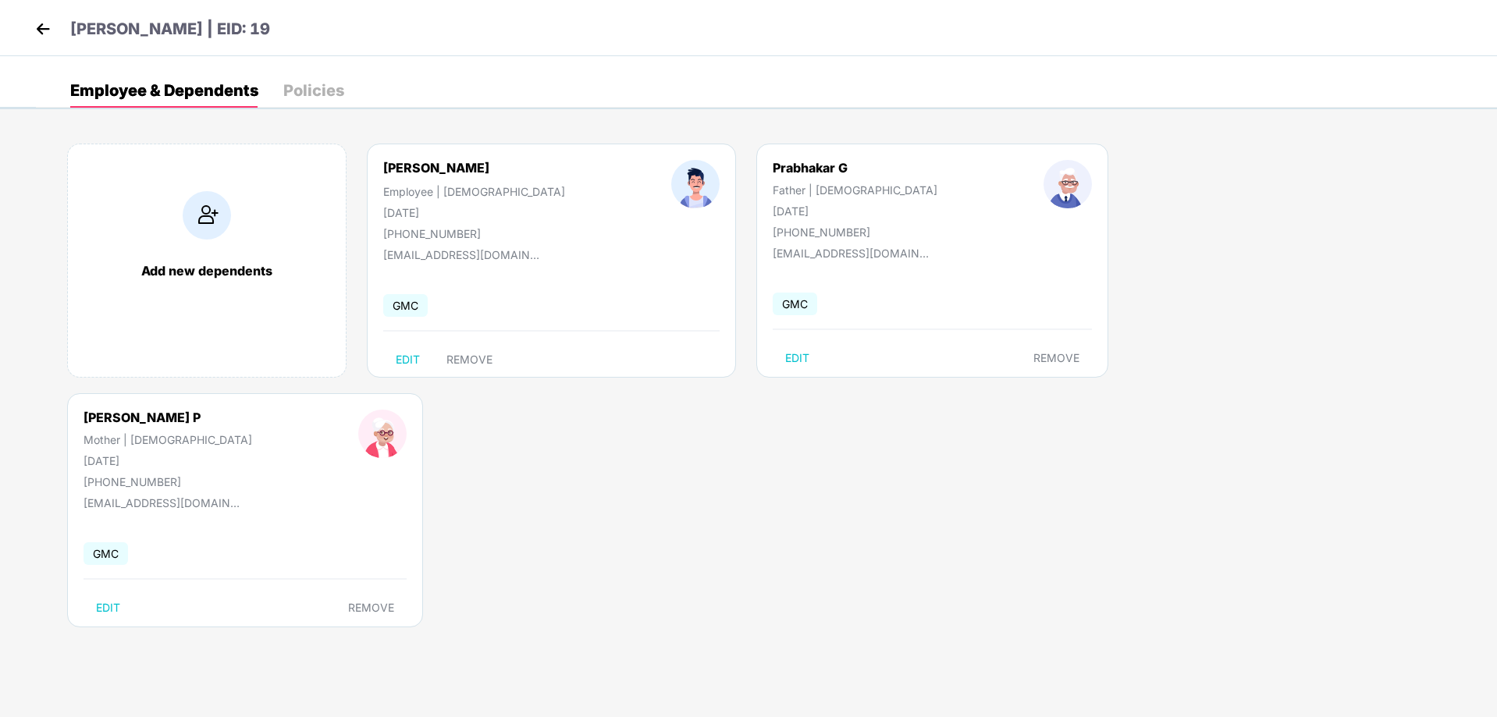
click at [43, 28] on img at bounding box center [42, 28] width 23 height 23
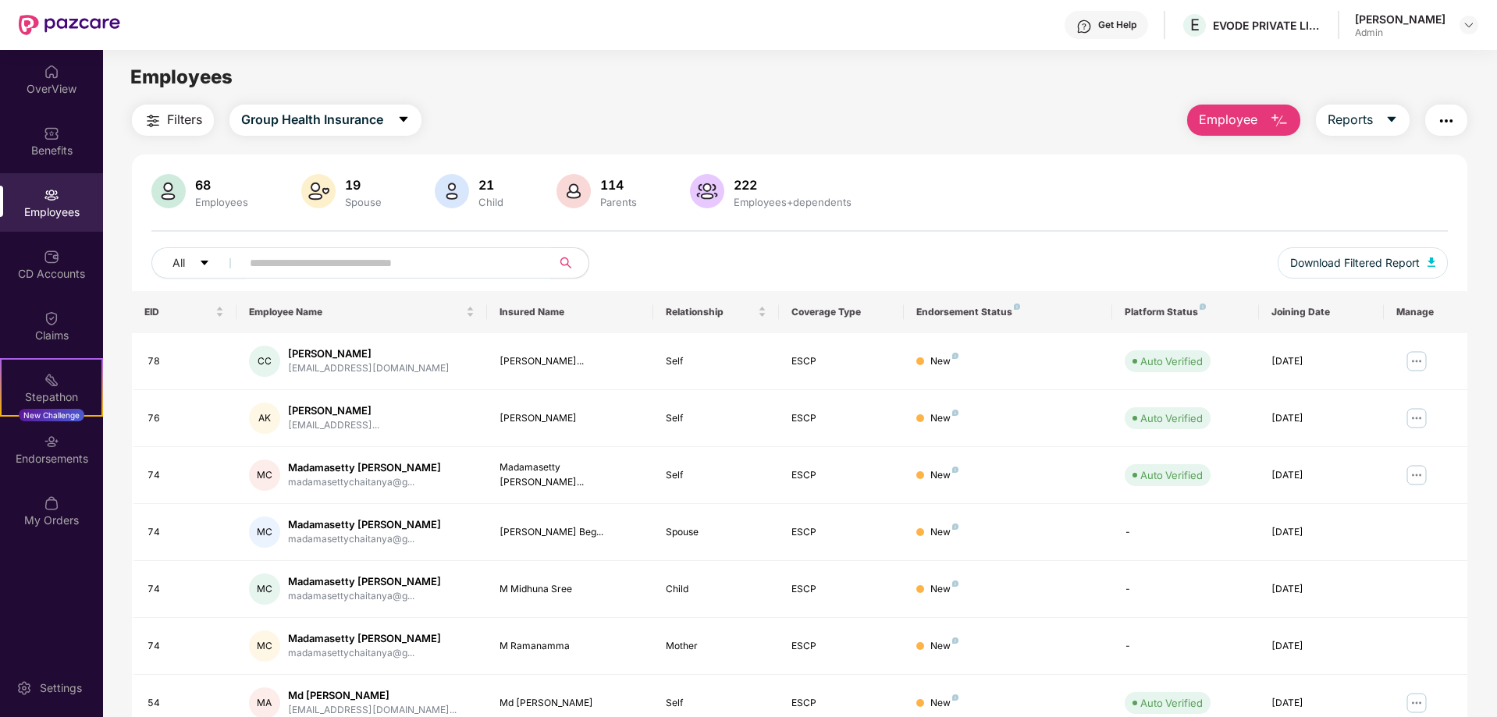
click at [429, 263] on input "text" at bounding box center [390, 262] width 280 height 23
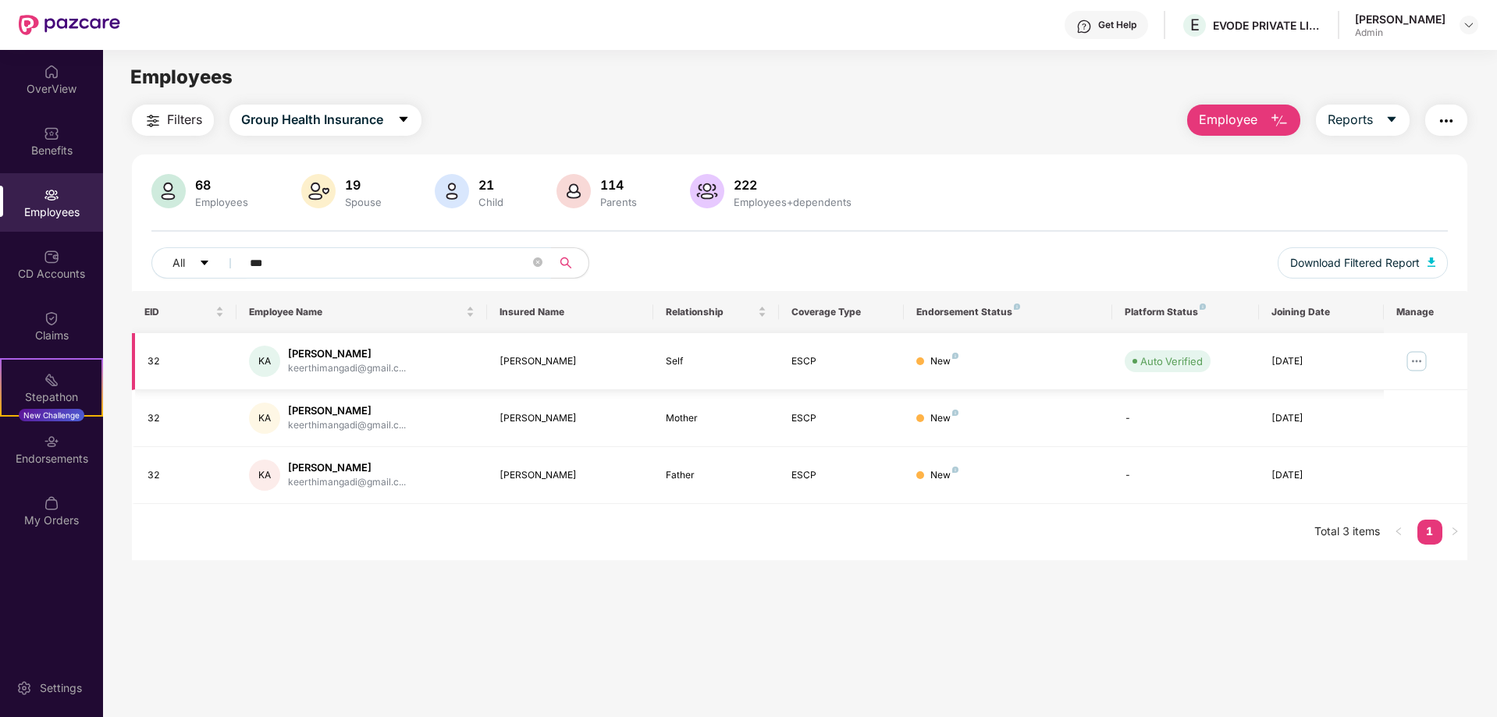
type input "***"
click at [1418, 360] on img at bounding box center [1416, 361] width 25 height 25
click at [900, 594] on main "Employees Filters Group Health Insurance Employee Reports 68 Employees 19 Spous…" at bounding box center [799, 408] width 1393 height 717
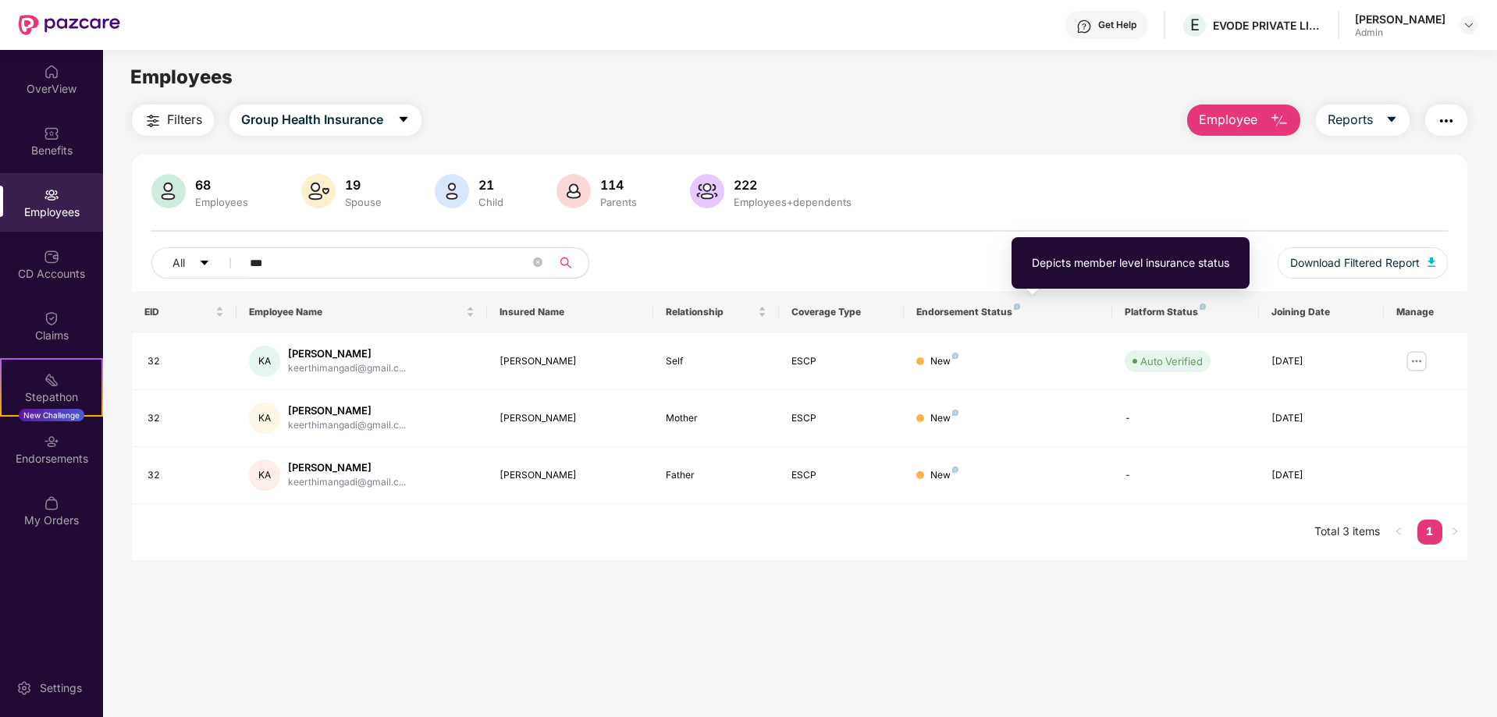
click at [1014, 308] on img at bounding box center [1017, 307] width 6 height 6
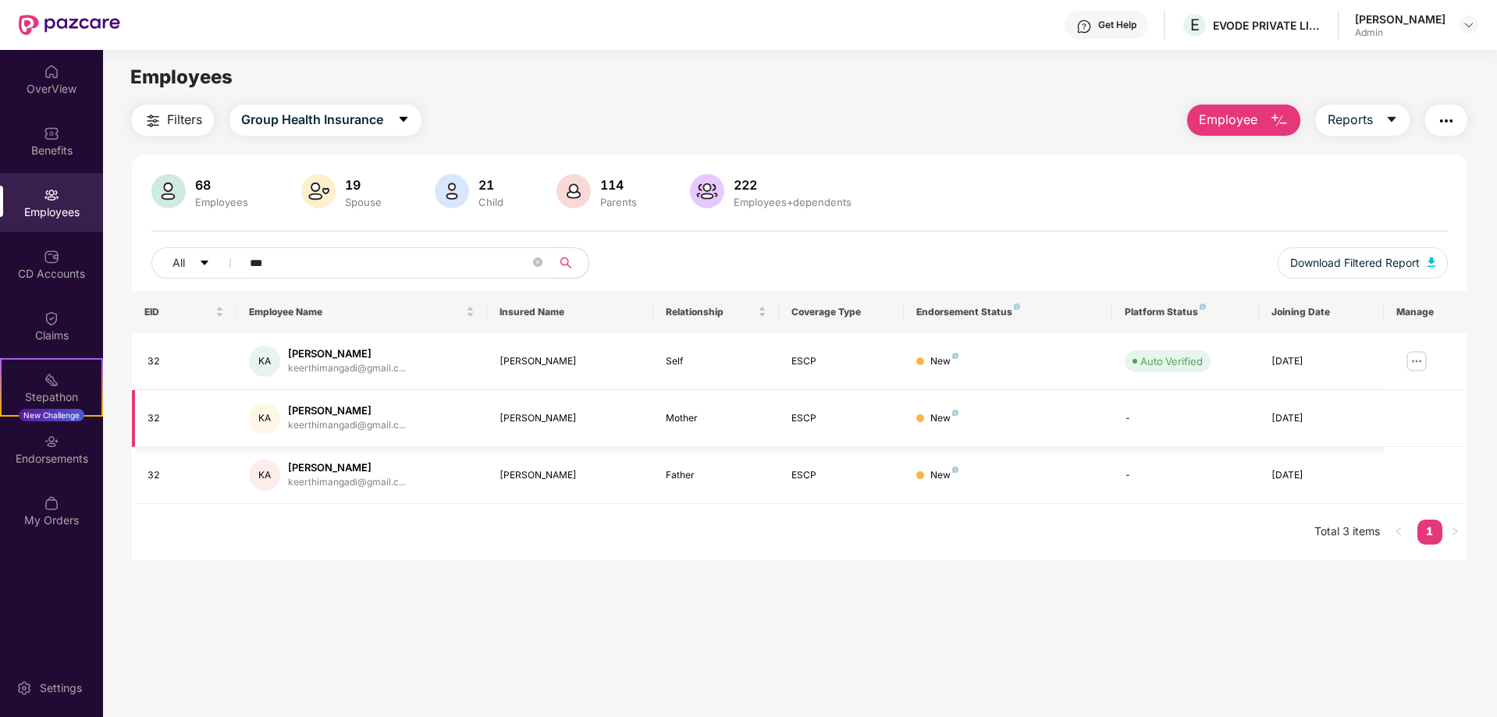
click at [922, 414] on div at bounding box center [920, 418] width 8 height 8
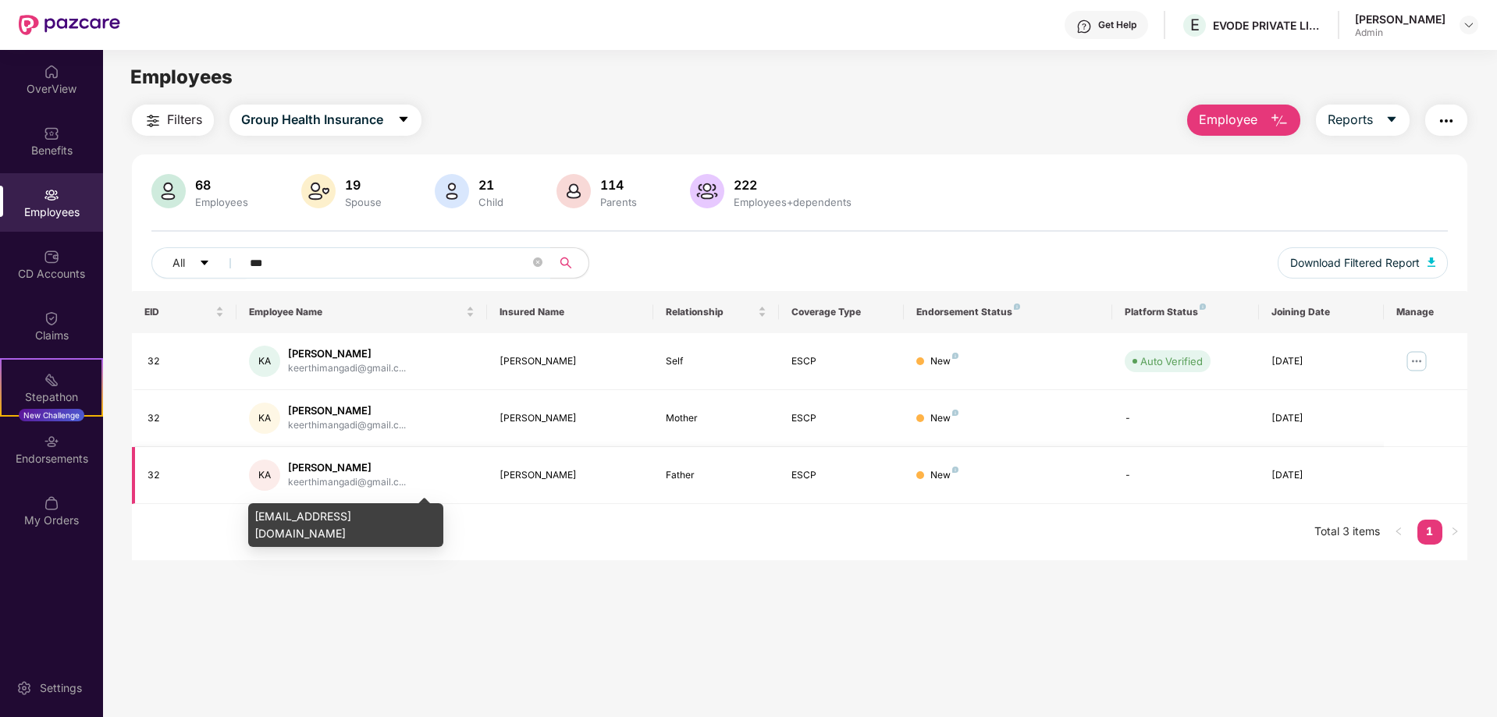
click at [317, 483] on div "keerthimangadi@gmail.c..." at bounding box center [347, 482] width 118 height 15
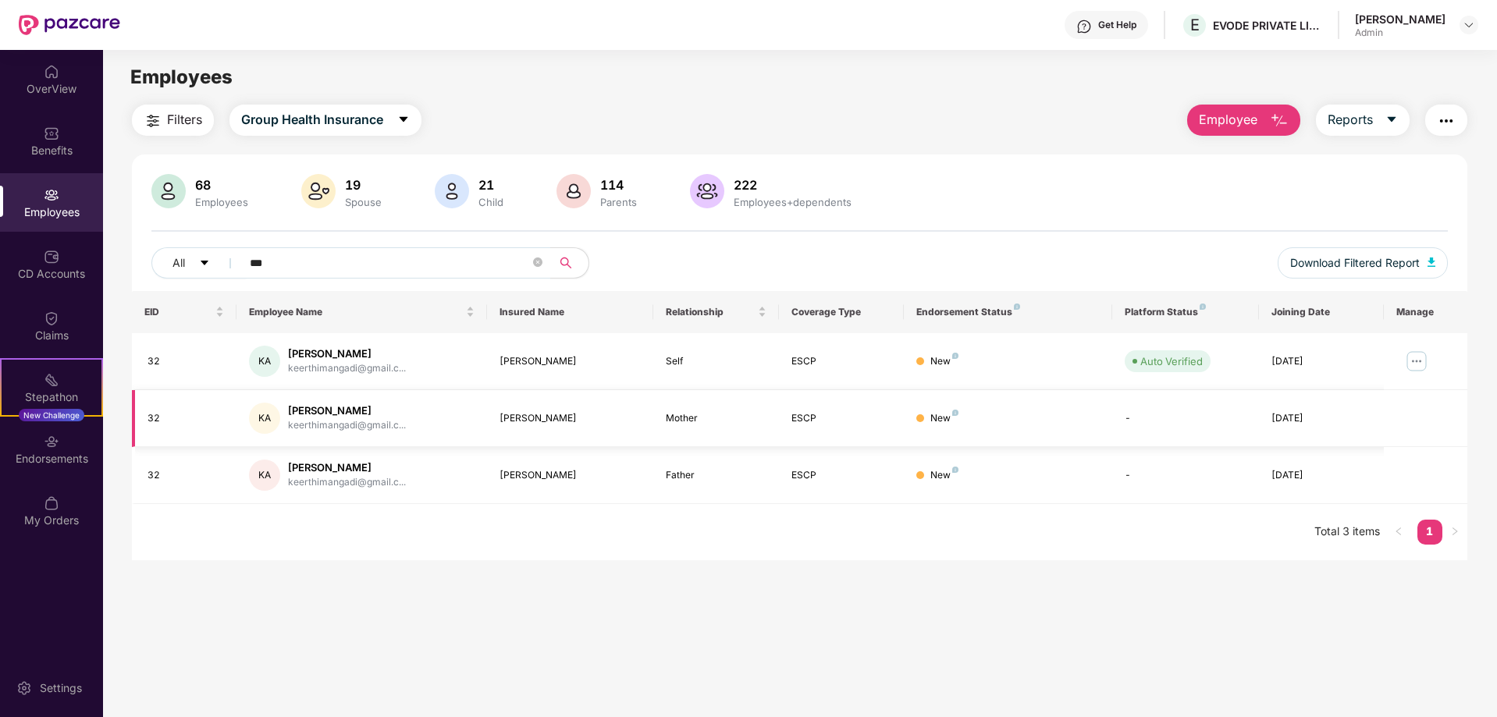
click at [346, 412] on div "[PERSON_NAME]" at bounding box center [347, 410] width 118 height 15
click at [1447, 121] on img "button" at bounding box center [1446, 121] width 19 height 19
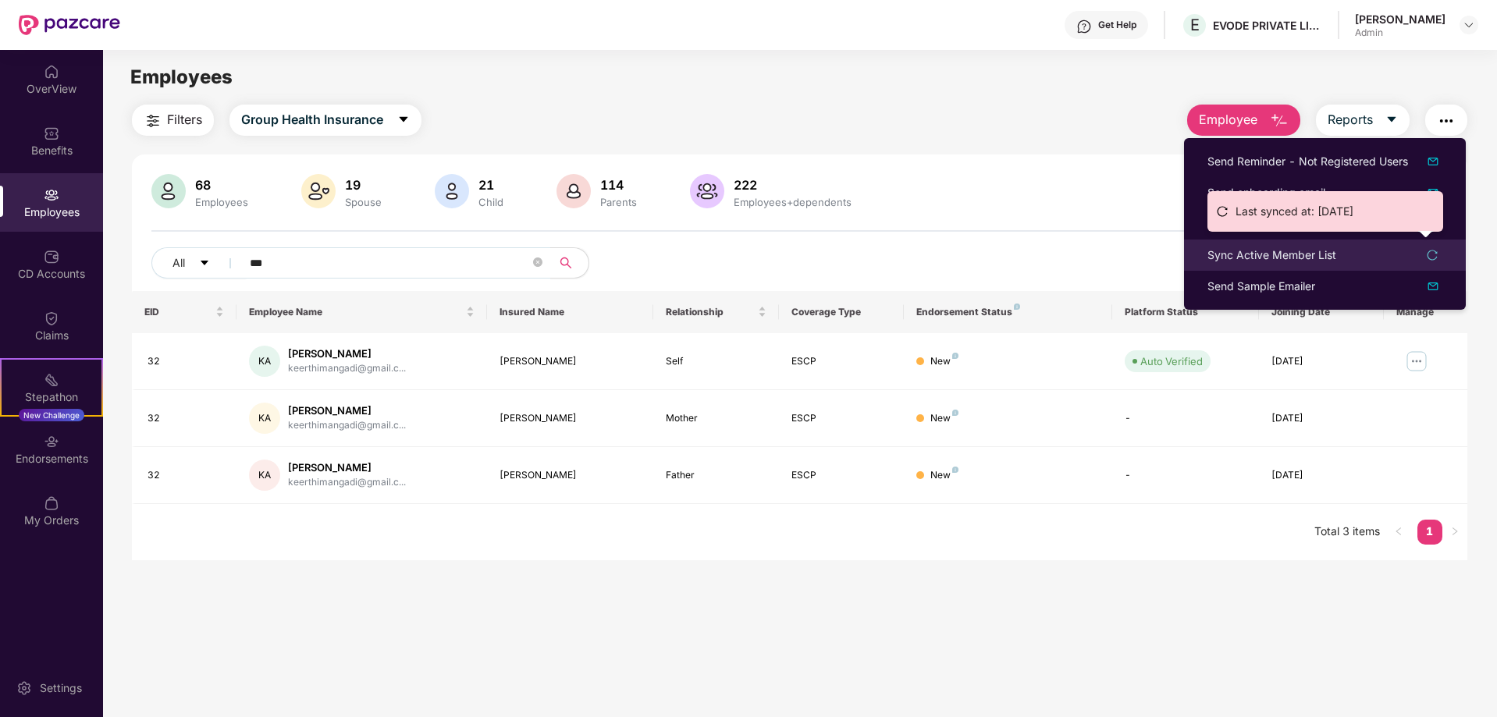
click at [1430, 254] on icon "reload" at bounding box center [1431, 255] width 11 height 11
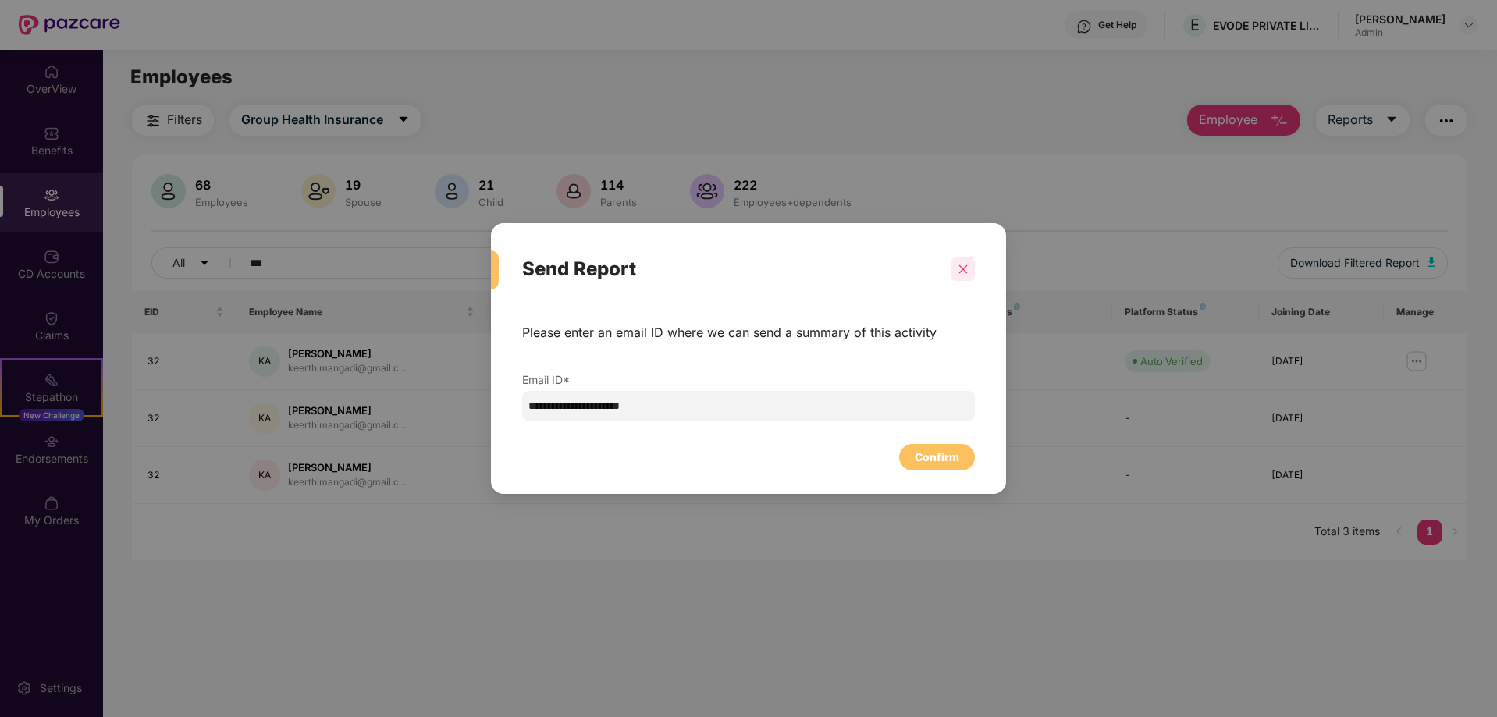
click at [964, 271] on icon "close" at bounding box center [963, 269] width 9 height 9
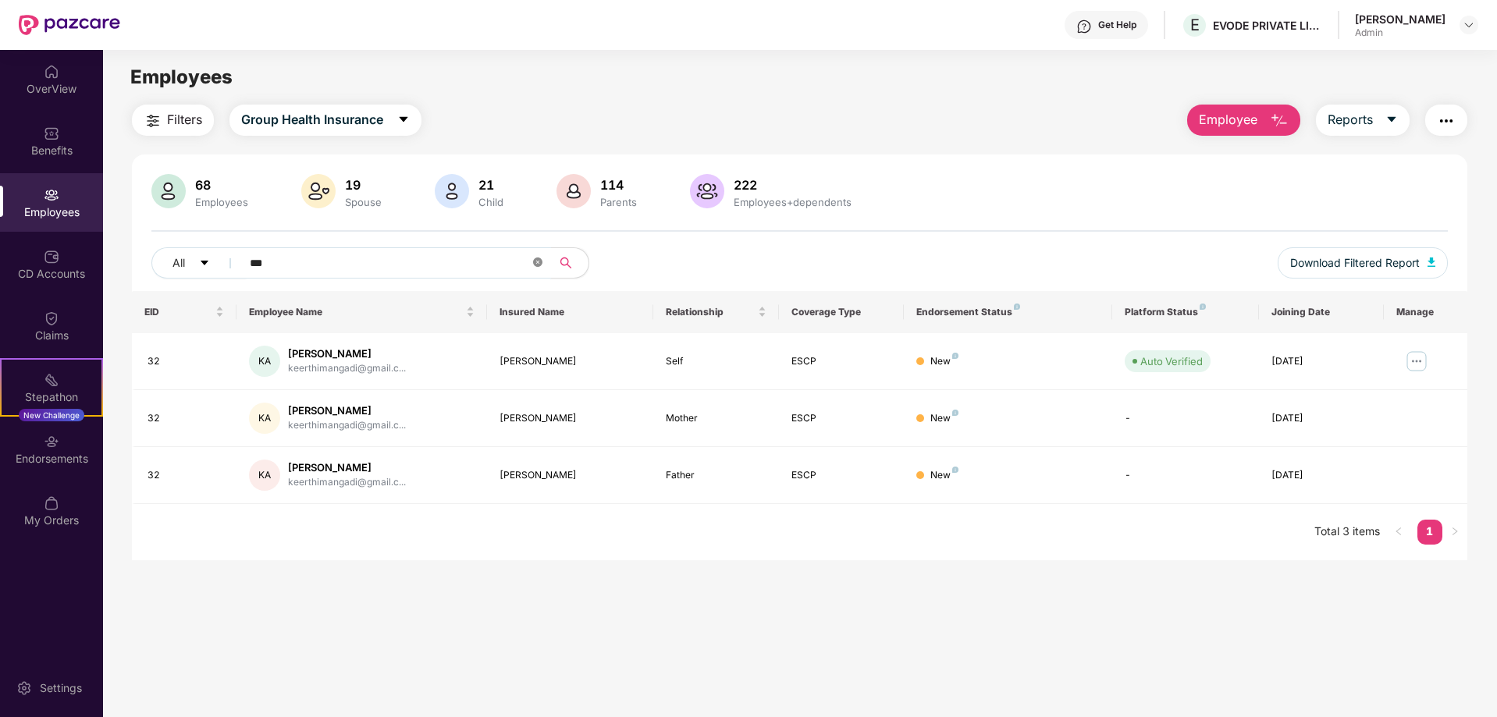
click at [538, 263] on icon "close-circle" at bounding box center [537, 261] width 9 height 9
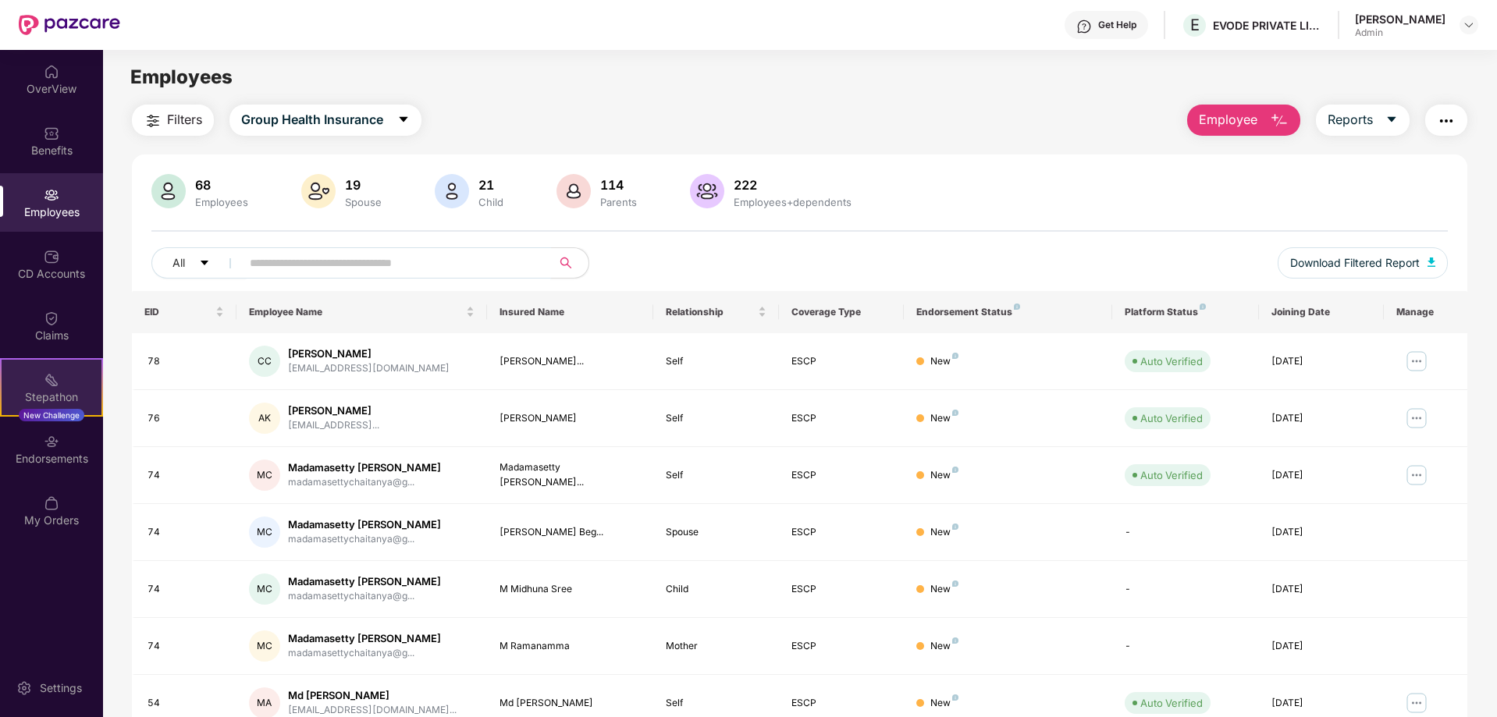
click at [44, 385] on img at bounding box center [52, 380] width 16 height 16
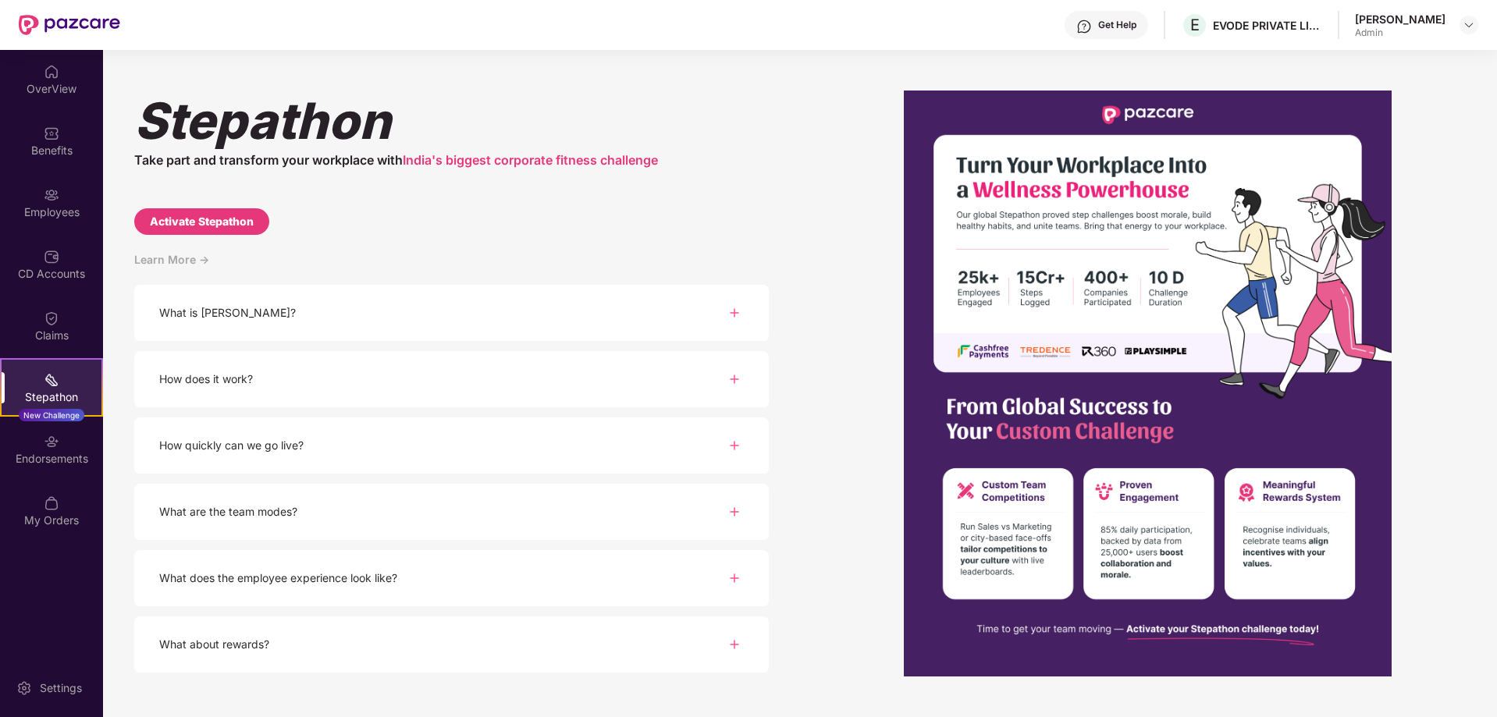
click at [579, 326] on div "What is [PERSON_NAME]?" at bounding box center [451, 313] width 634 height 57
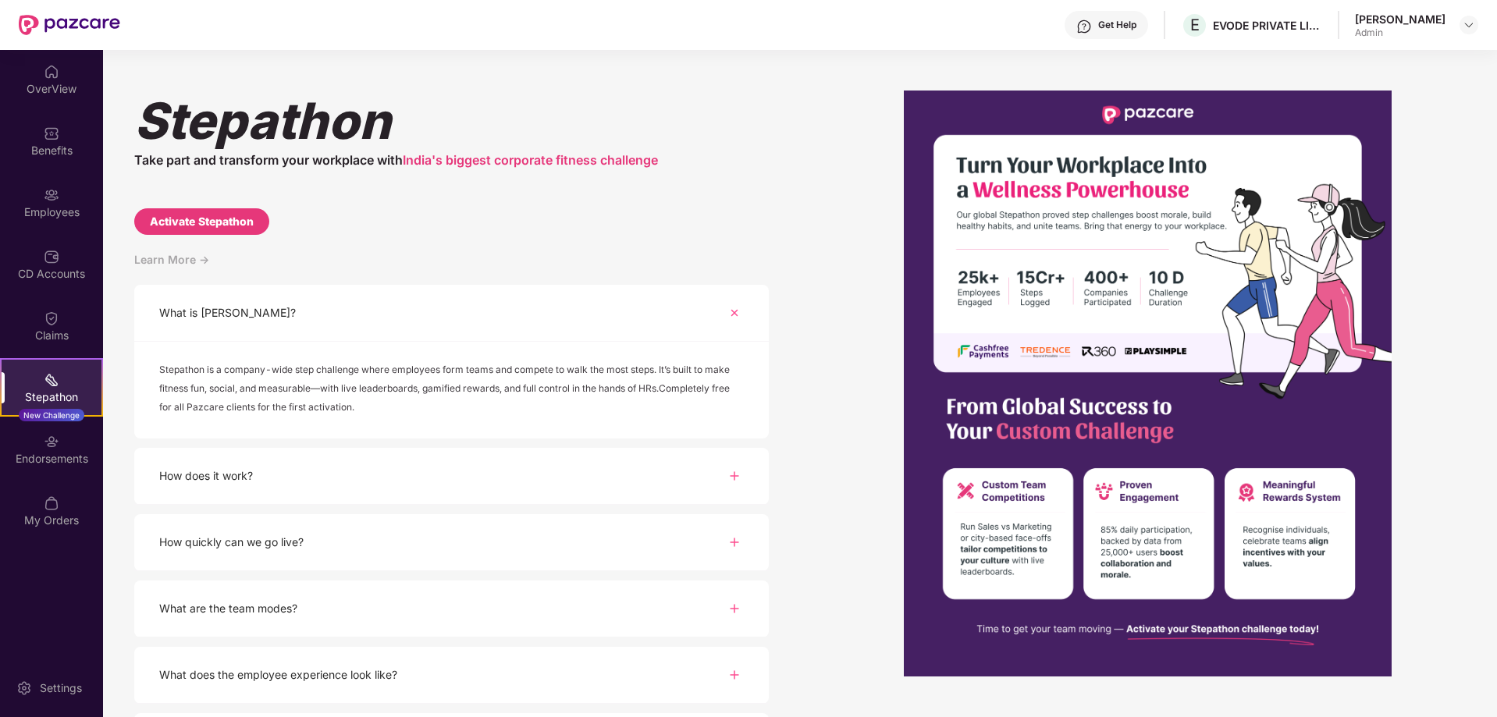
click at [411, 460] on div "How does it work?" at bounding box center [451, 476] width 634 height 57
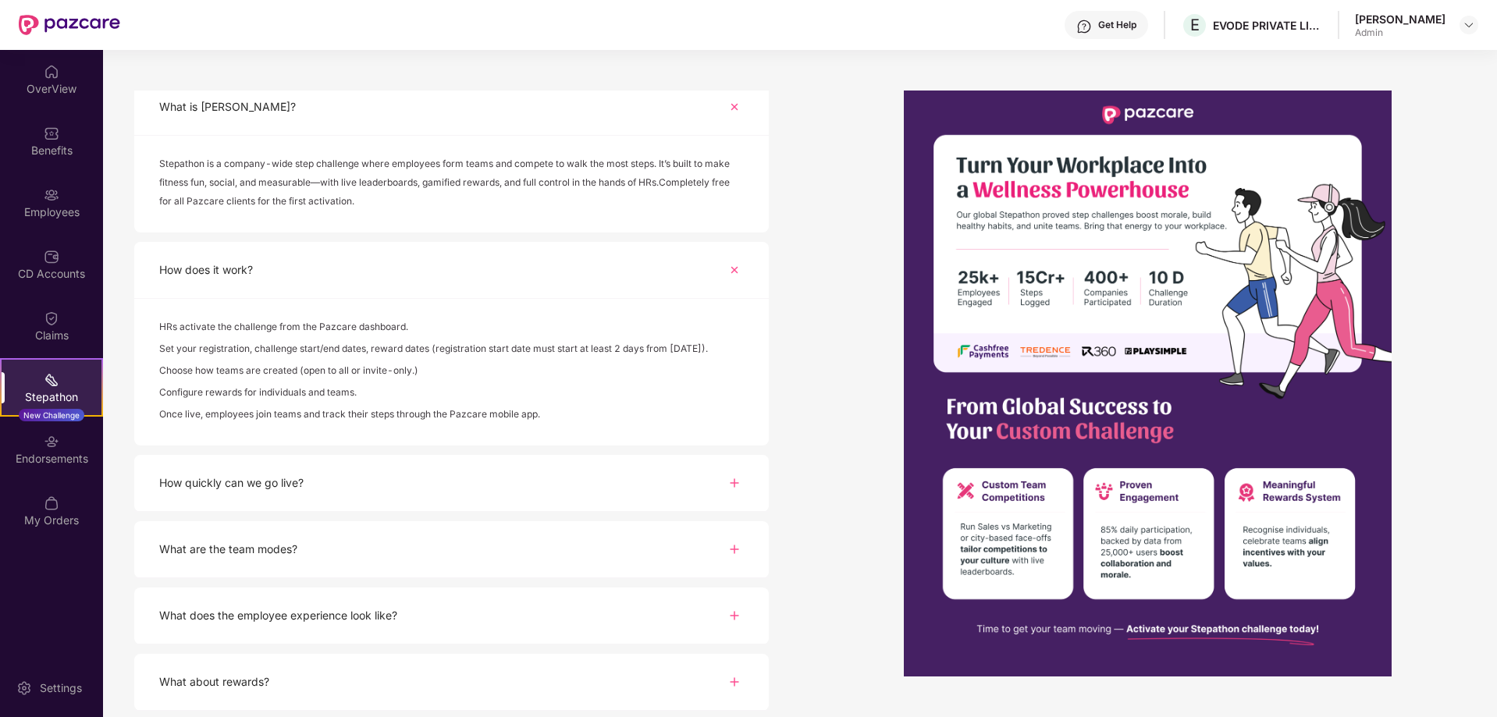
scroll to position [209, 0]
click at [349, 477] on div "How quickly can we go live?" at bounding box center [451, 480] width 634 height 57
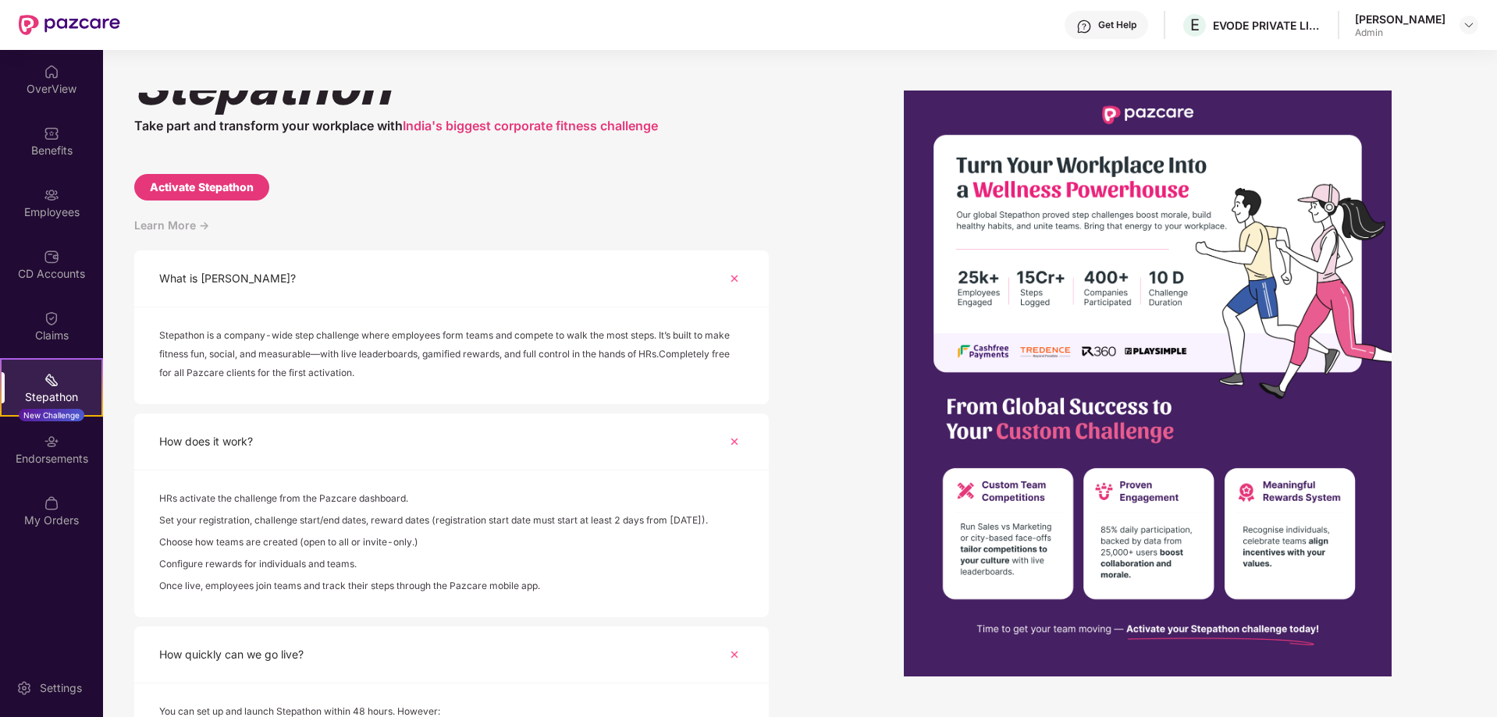
scroll to position [0, 0]
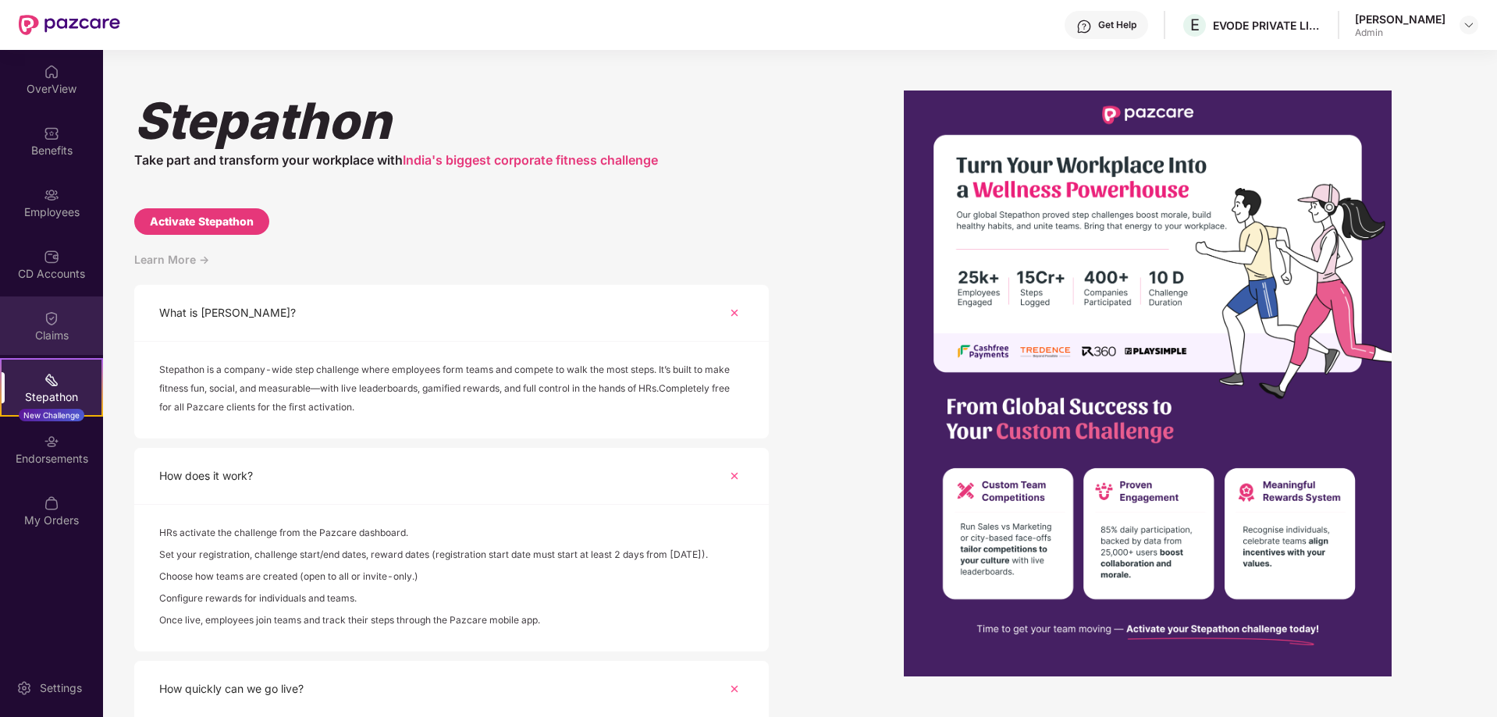
click at [52, 319] on img at bounding box center [52, 319] width 16 height 16
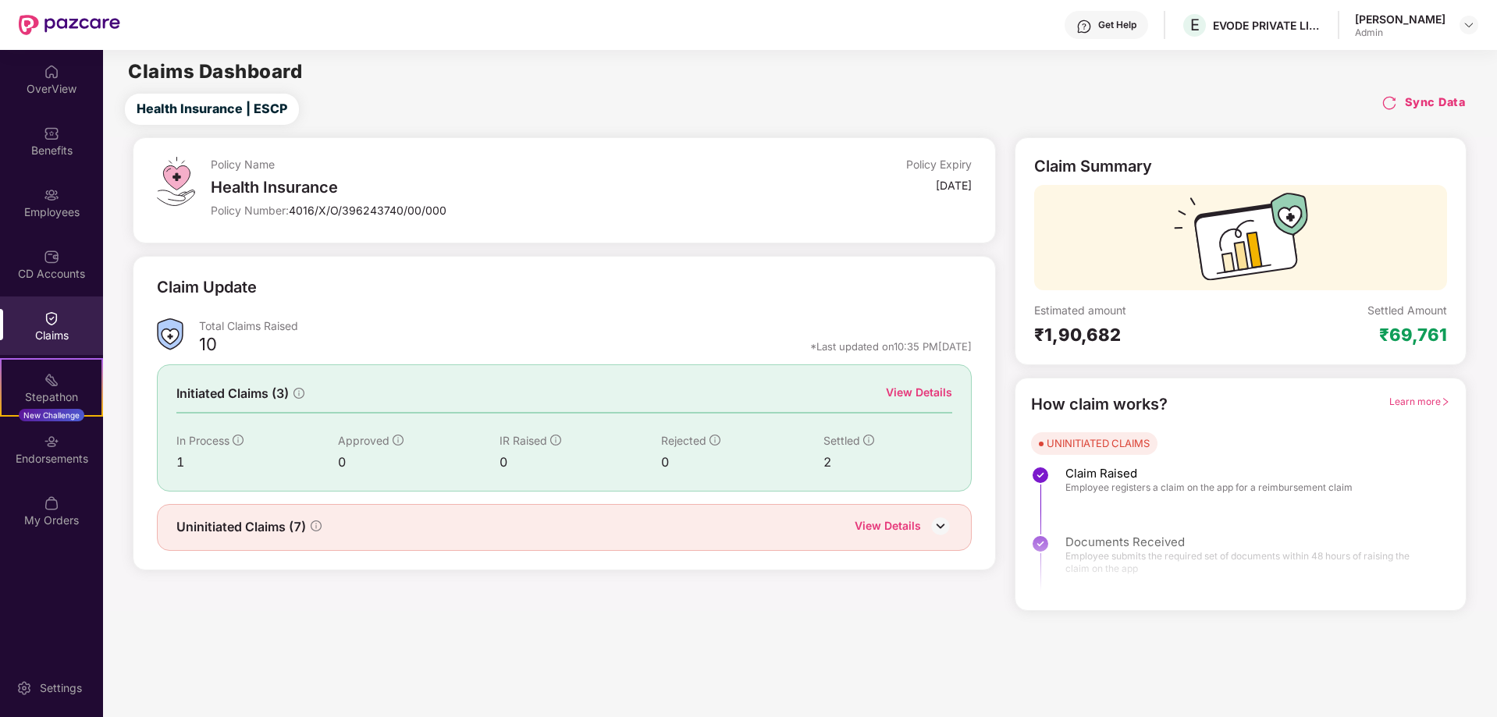
click at [919, 526] on div "View Details" at bounding box center [887, 527] width 66 height 20
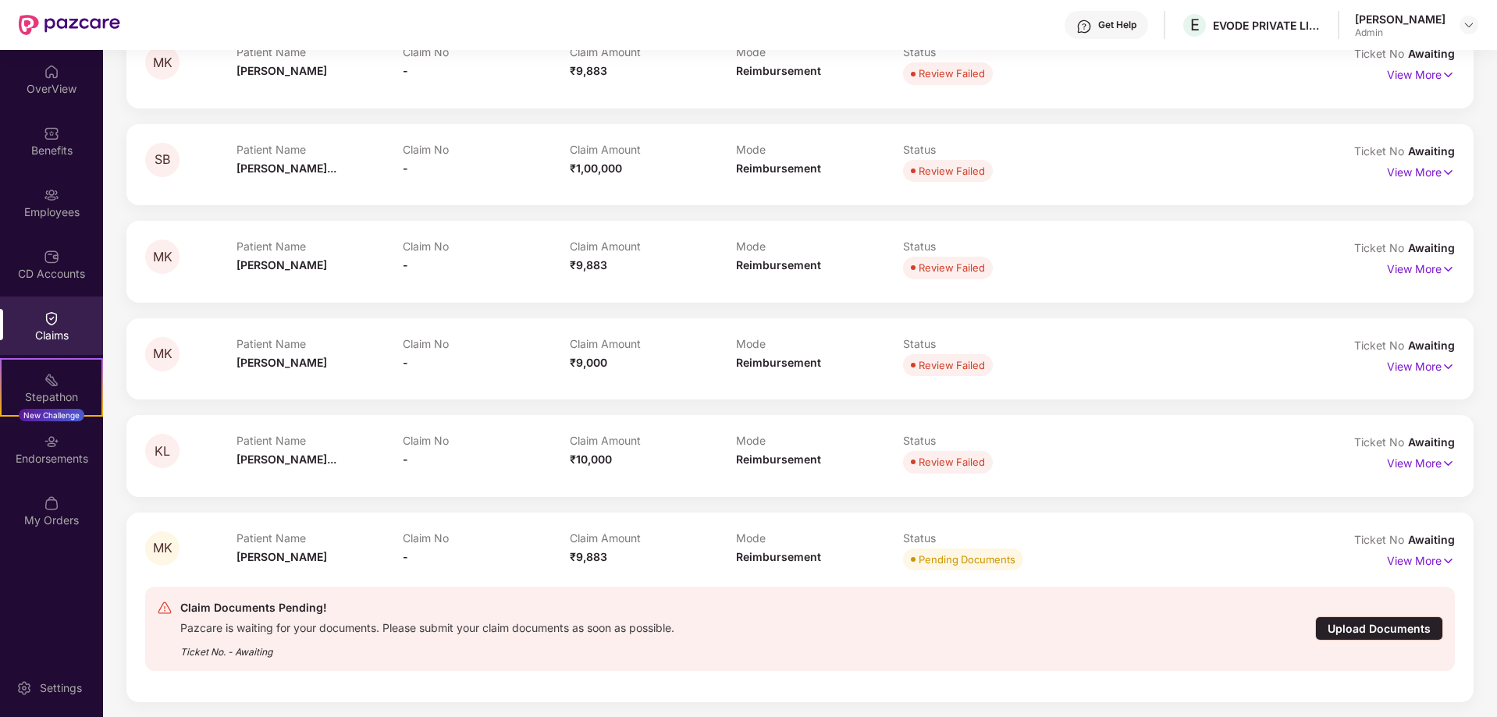
scroll to position [299, 0]
